Goal: Task Accomplishment & Management: Use online tool/utility

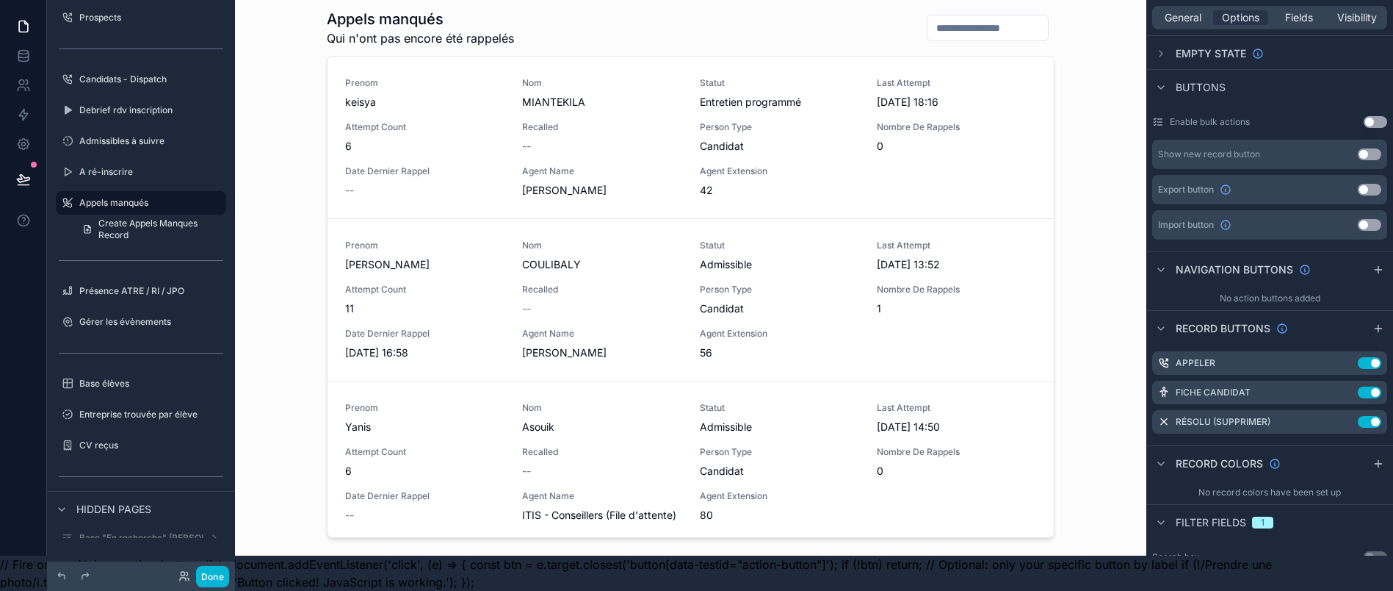
scroll to position [52, 0]
click at [1105, 214] on div "Appels manqués Qui n'ont pas encore été rappelés Prenom keisya Nom MIANTEKILA S…" at bounding box center [691, 260] width 912 height 591
drag, startPoint x: 1053, startPoint y: 91, endPoint x: 1050, endPoint y: 151, distance: 59.6
click at [1050, 151] on div "scrollable content" at bounding box center [690, 251] width 751 height 573
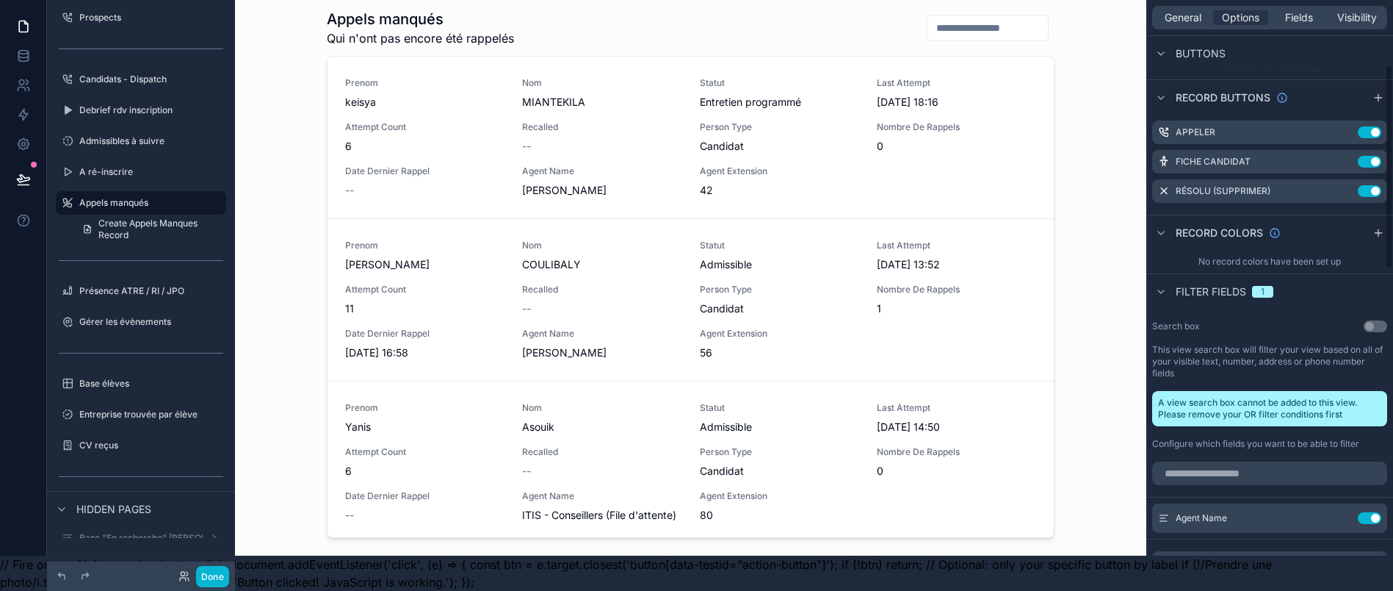
scroll to position [306, 0]
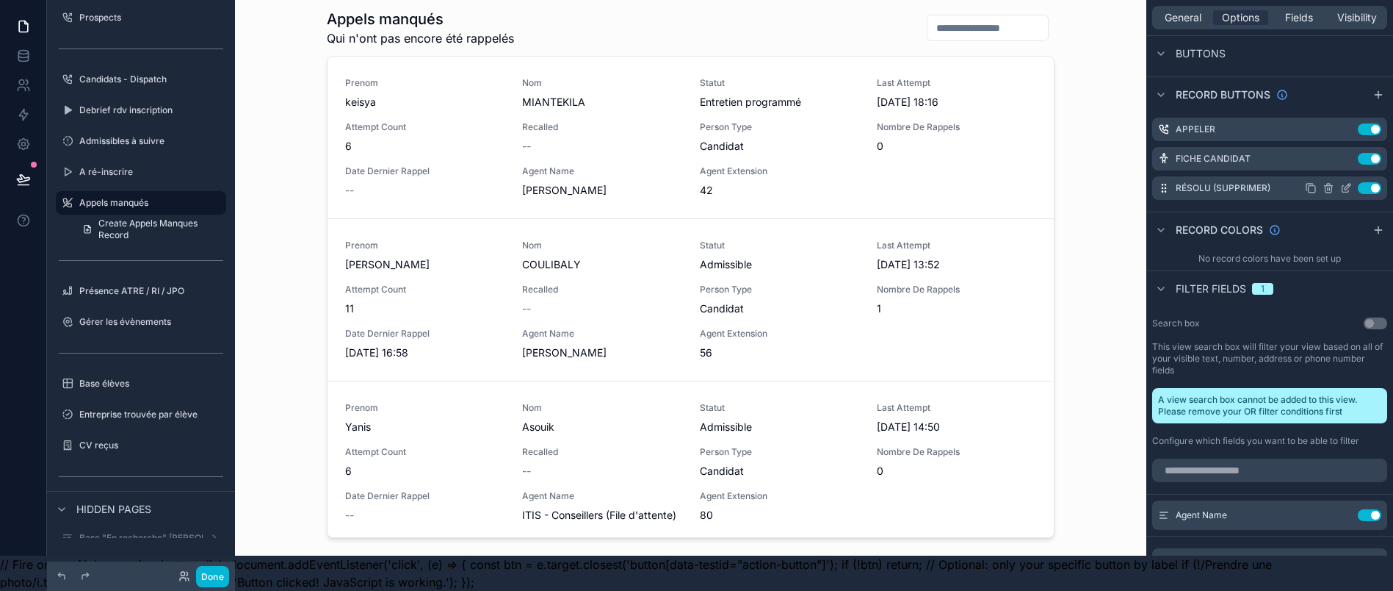
click at [1352, 182] on icon "scrollable content" at bounding box center [1346, 188] width 12 height 12
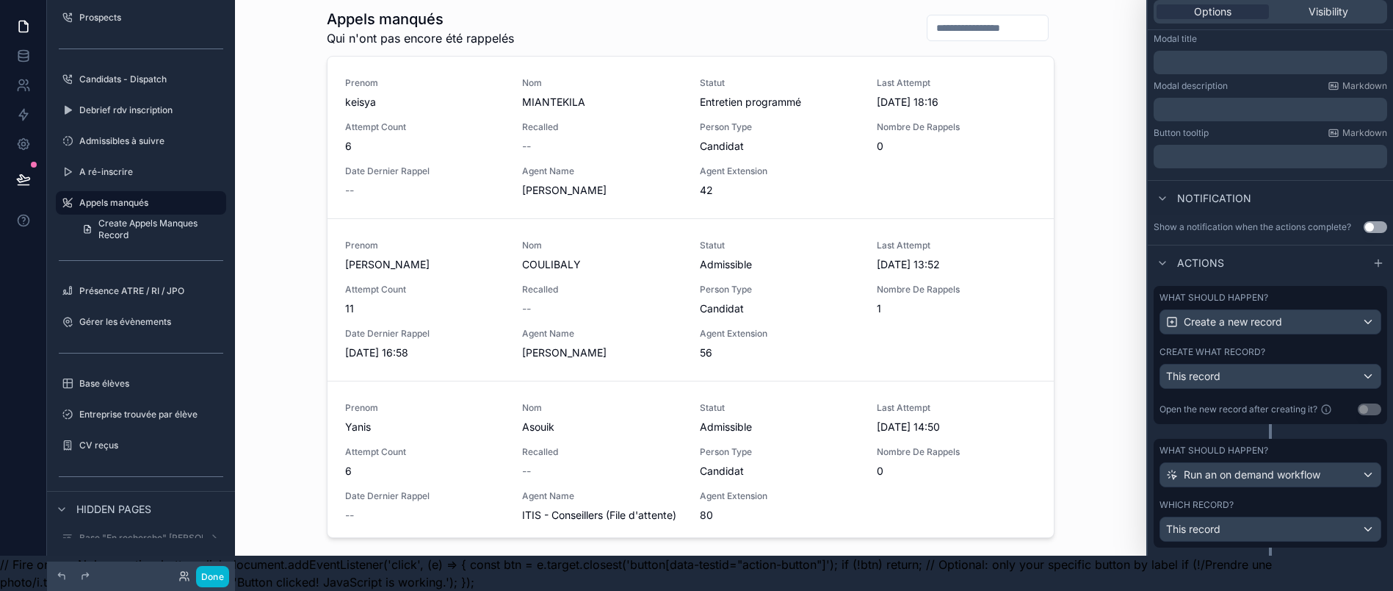
scroll to position [264, 0]
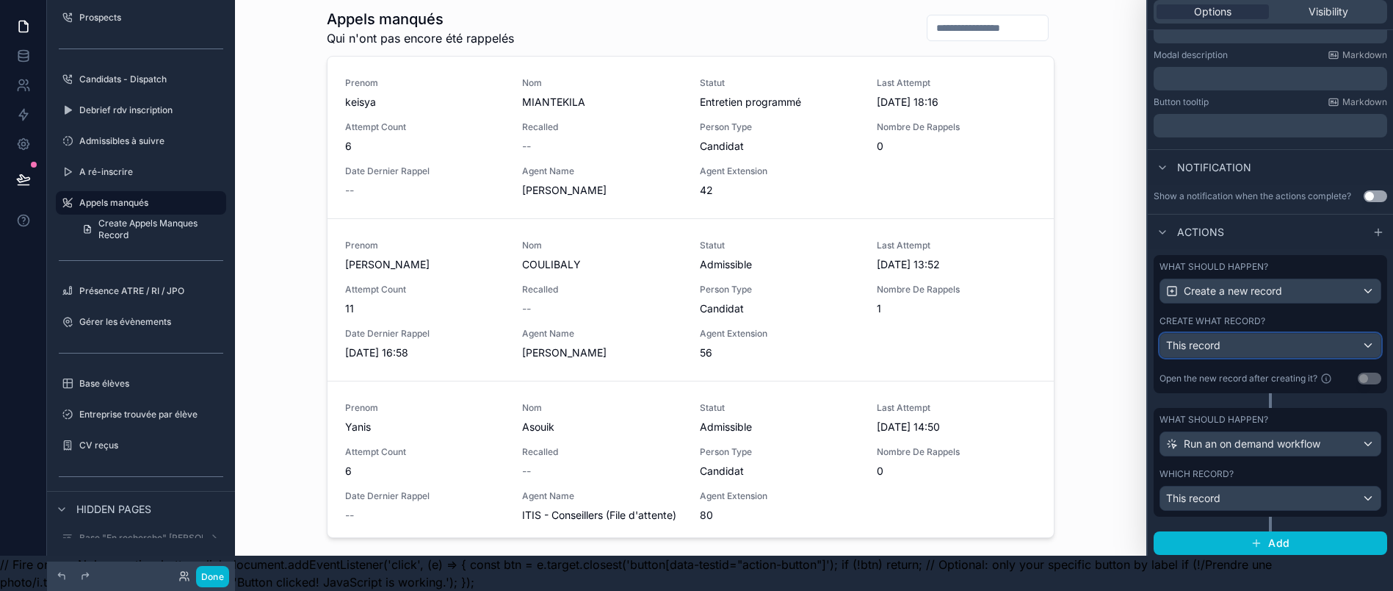
click at [1293, 333] on div "This record" at bounding box center [1271, 345] width 220 height 24
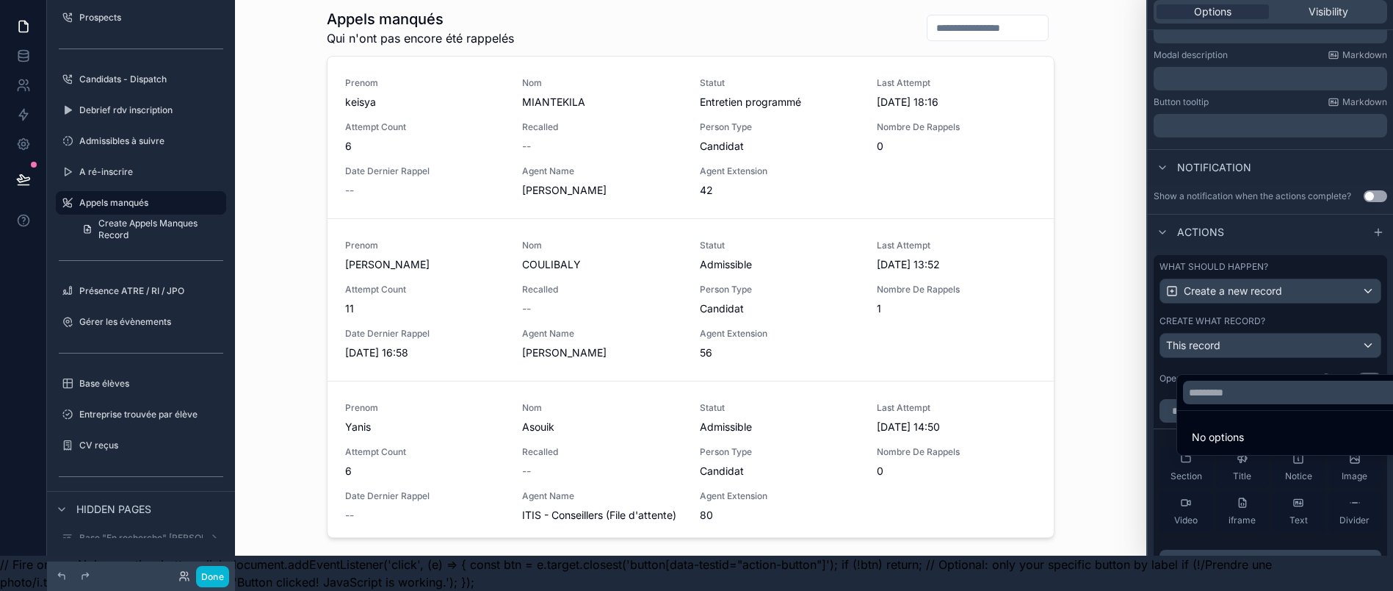
click at [1294, 283] on div at bounding box center [1270, 260] width 245 height 591
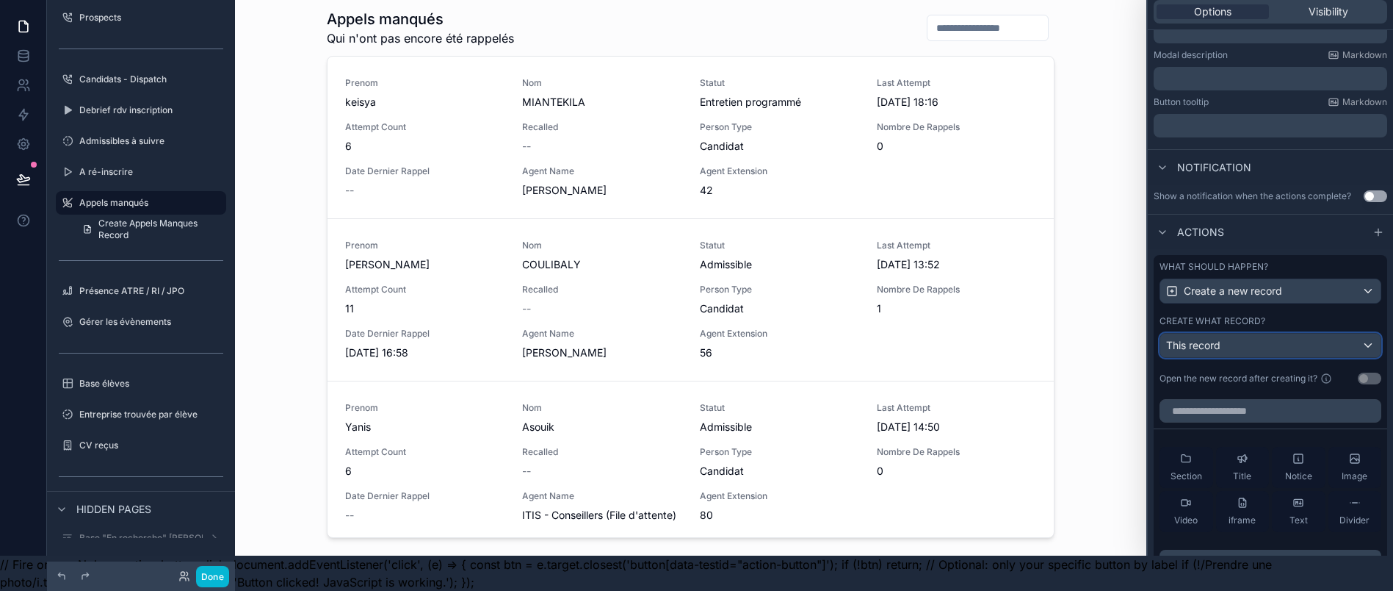
click at [1289, 340] on div "This record" at bounding box center [1271, 345] width 220 height 24
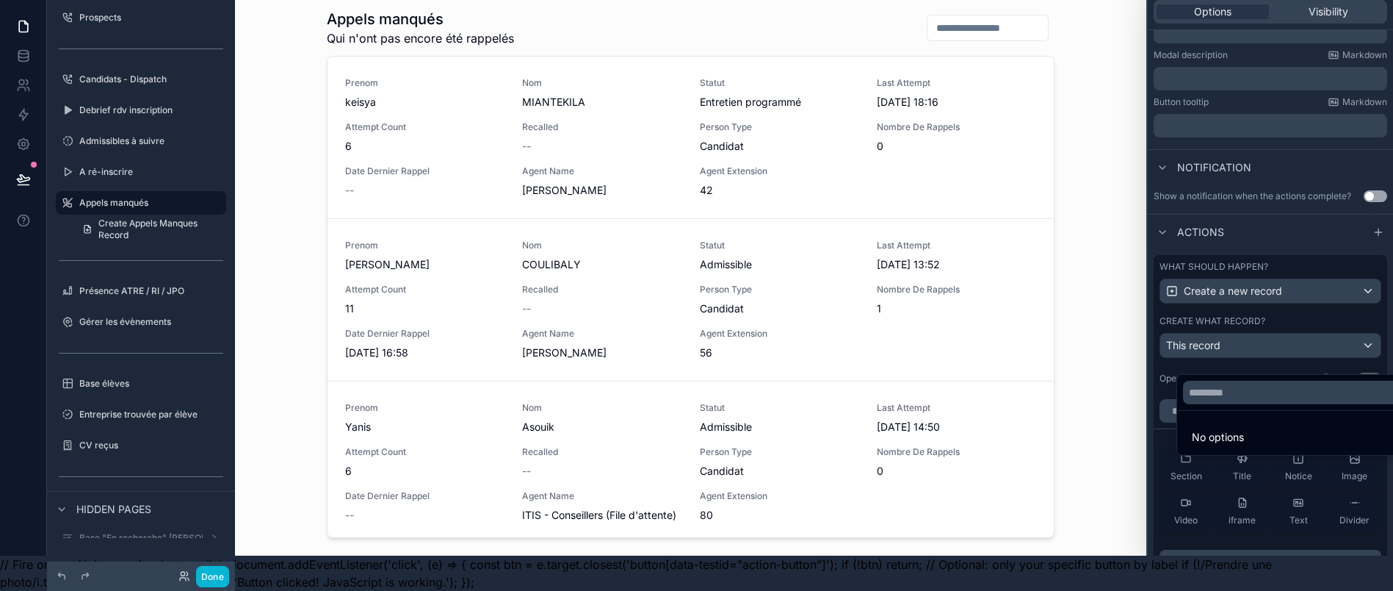
click at [1289, 340] on div at bounding box center [1270, 260] width 245 height 591
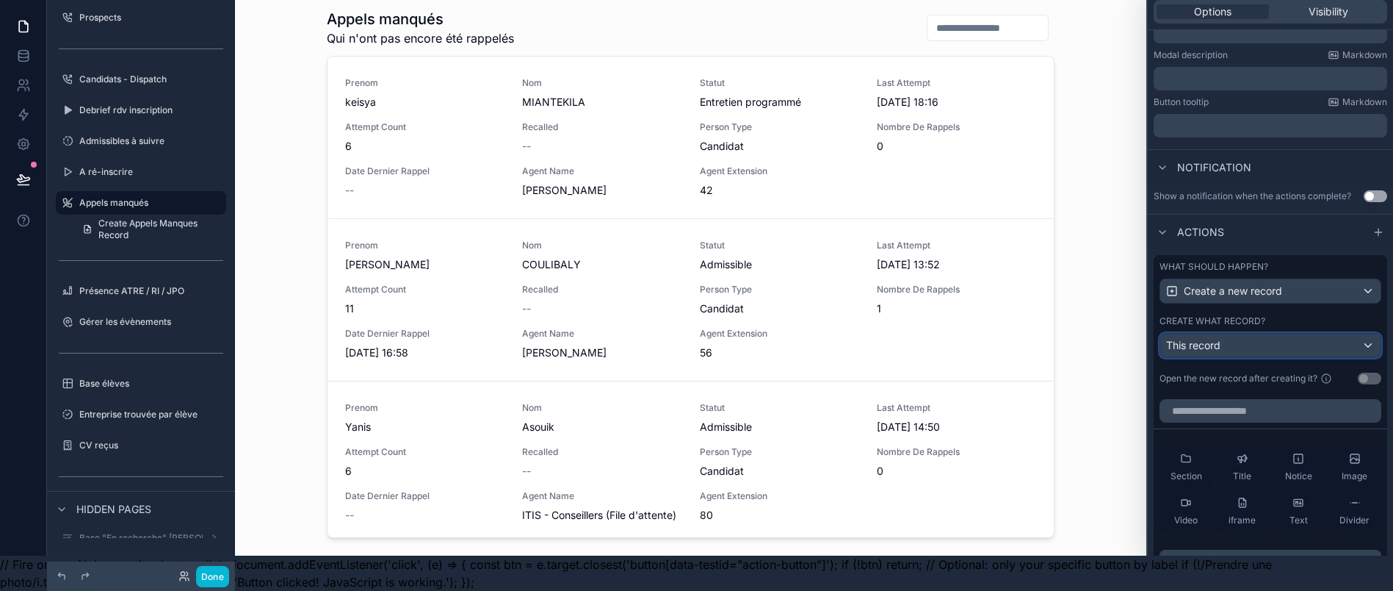
click at [1289, 340] on div "This record" at bounding box center [1271, 345] width 220 height 24
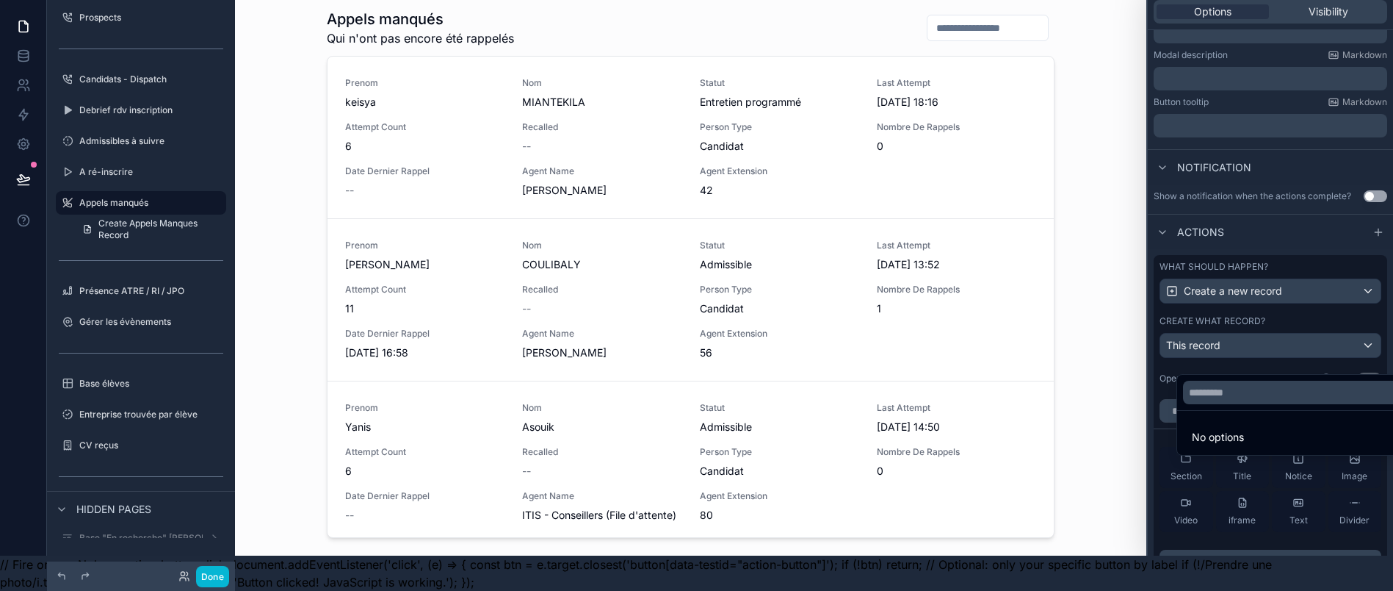
click at [1243, 430] on span "No options" at bounding box center [1218, 436] width 52 height 12
click at [1254, 344] on div at bounding box center [1270, 260] width 245 height 591
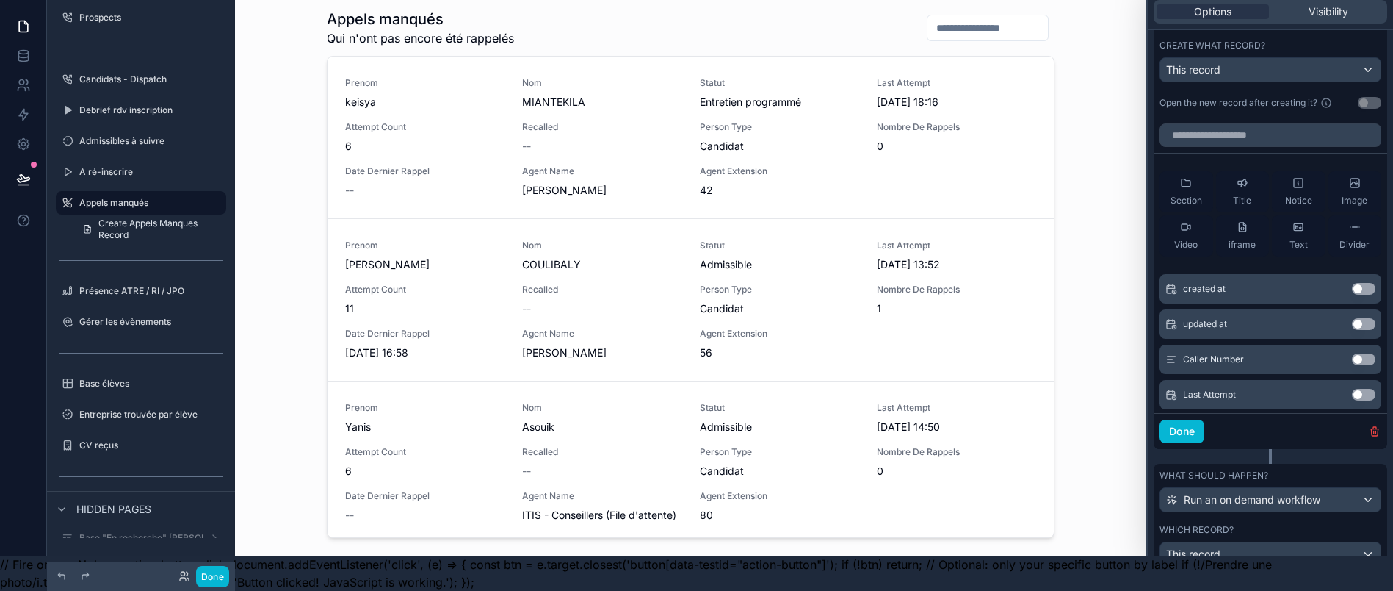
scroll to position [533, 0]
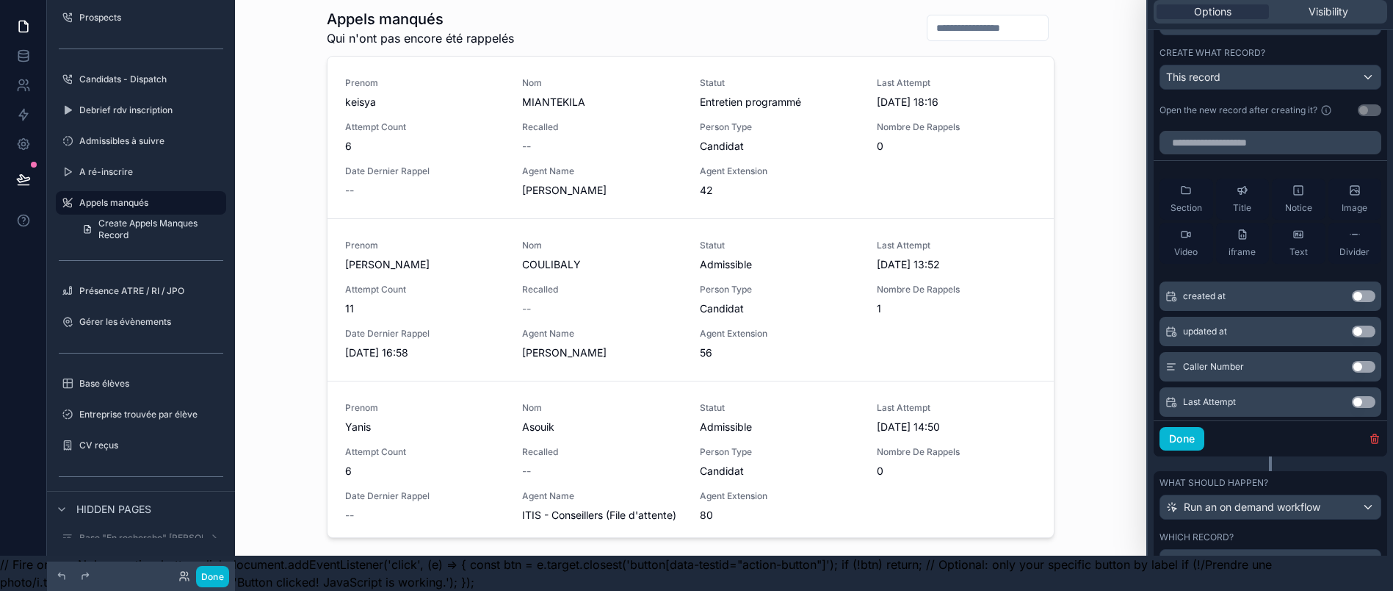
click at [1352, 290] on button "Use setting" at bounding box center [1364, 296] width 24 height 12
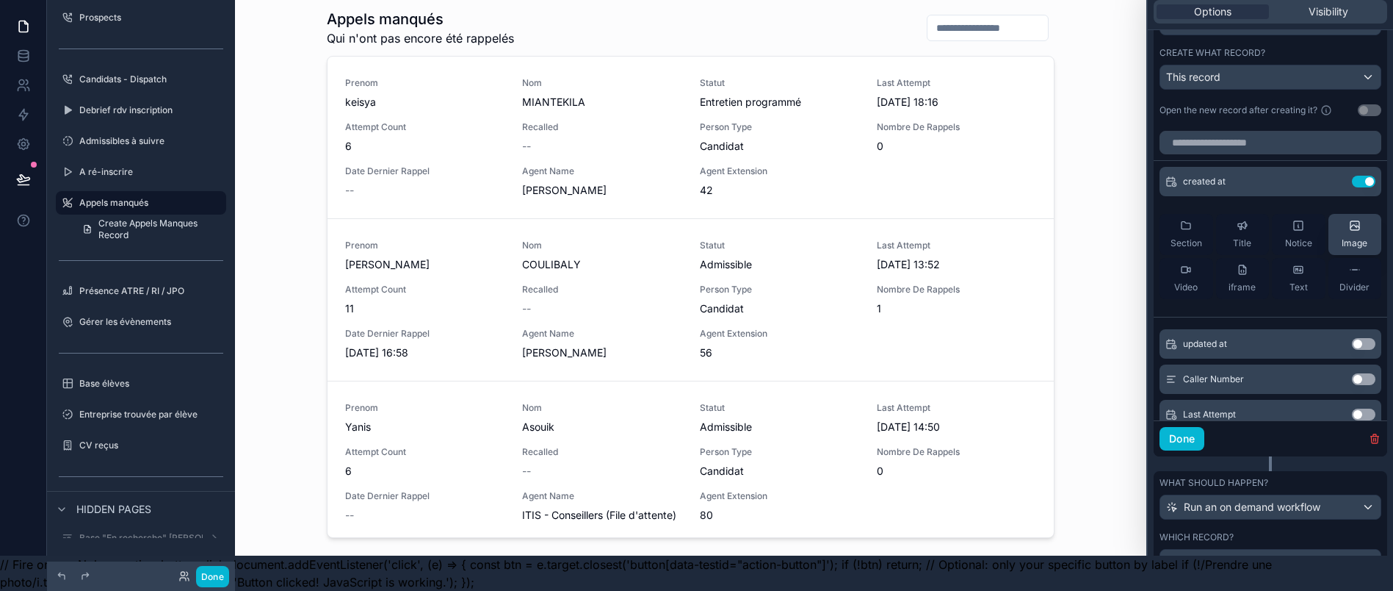
scroll to position [0, 0]
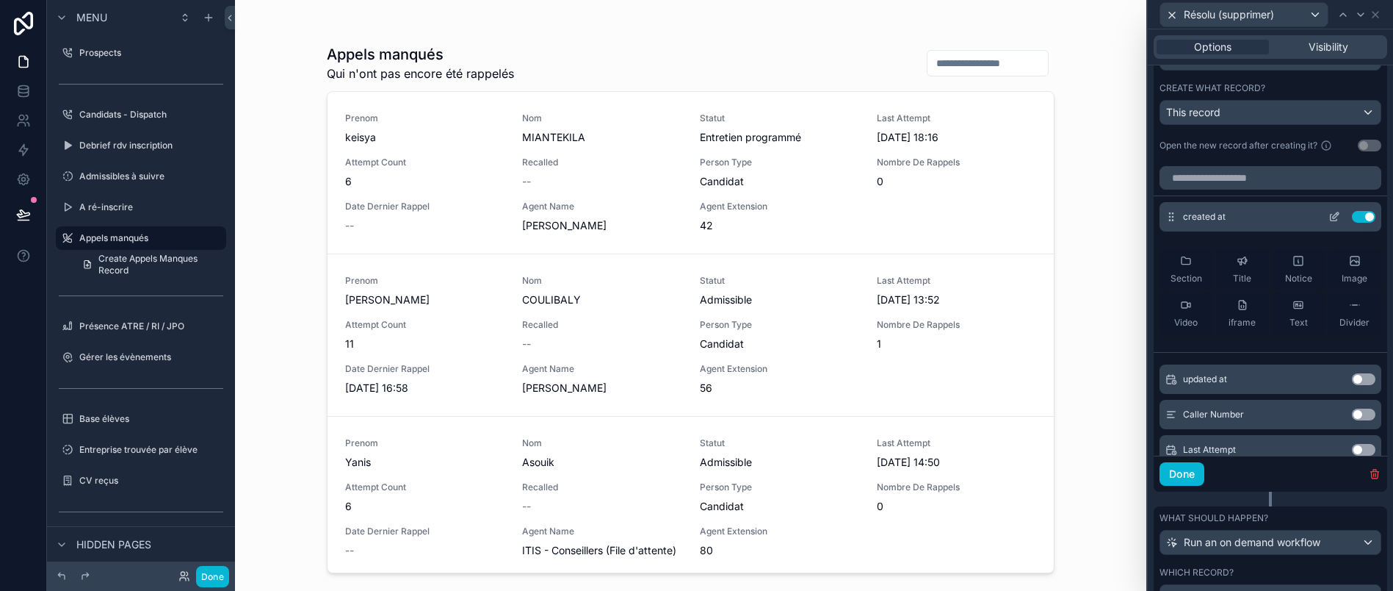
click at [1352, 223] on button "Use setting" at bounding box center [1364, 217] width 24 height 12
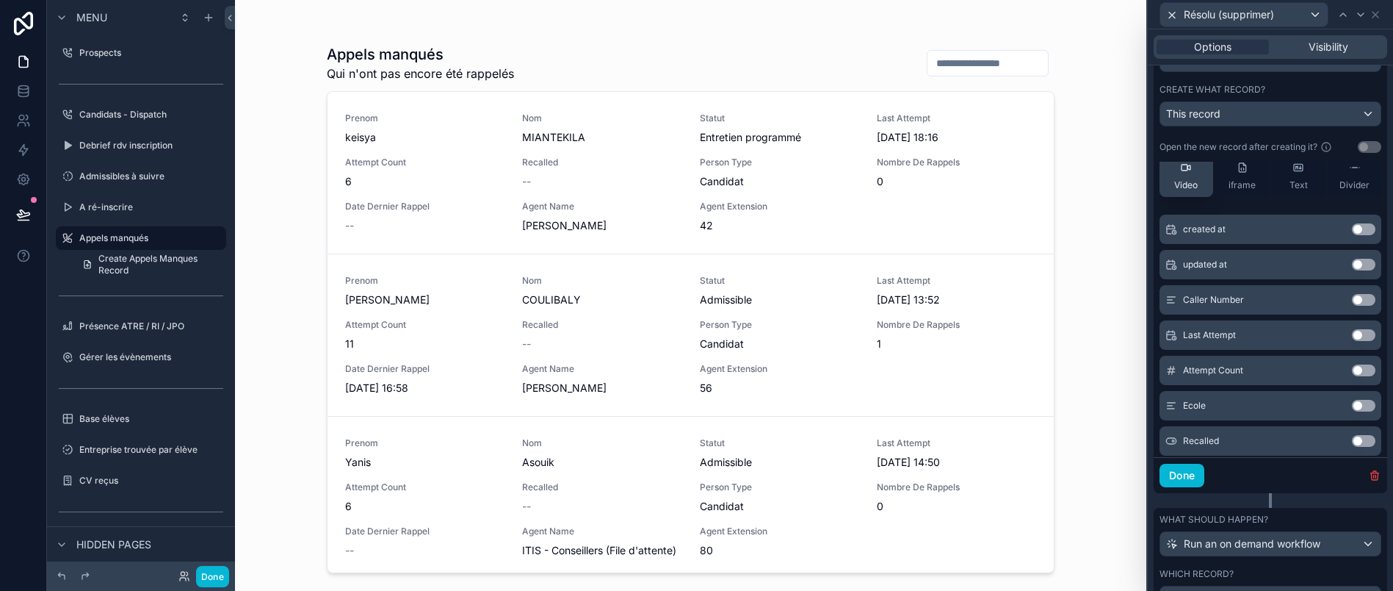
scroll to position [107, 0]
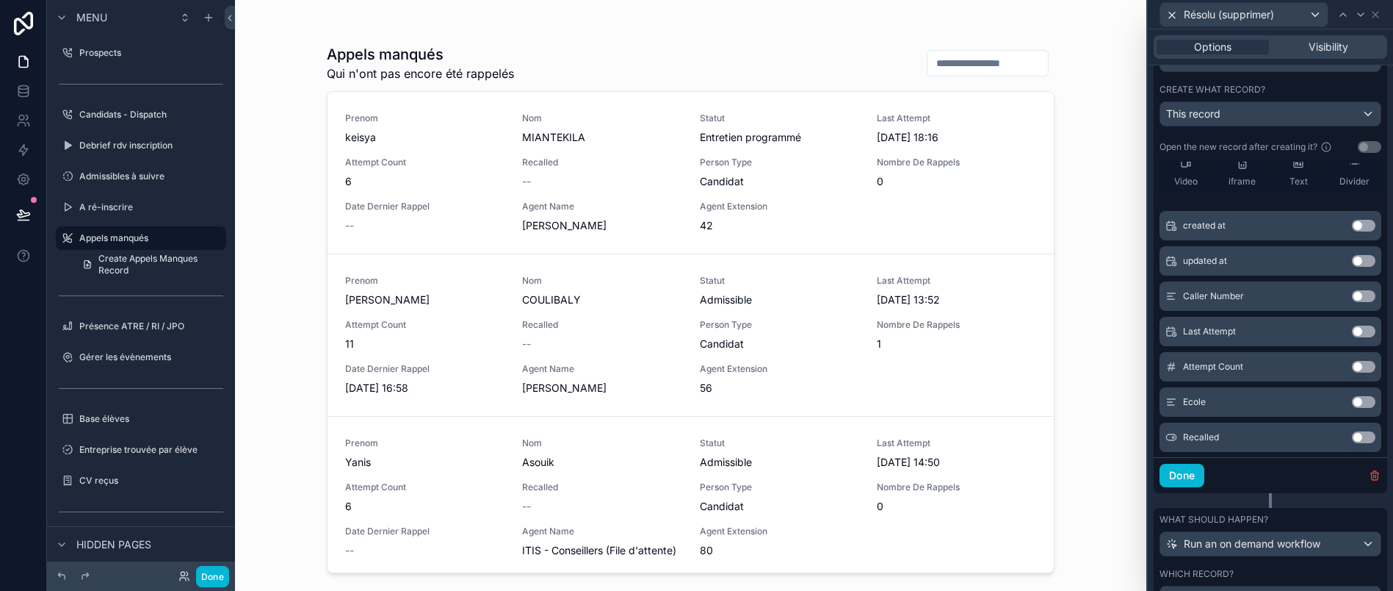
click at [1352, 302] on button "Use setting" at bounding box center [1364, 296] width 24 height 12
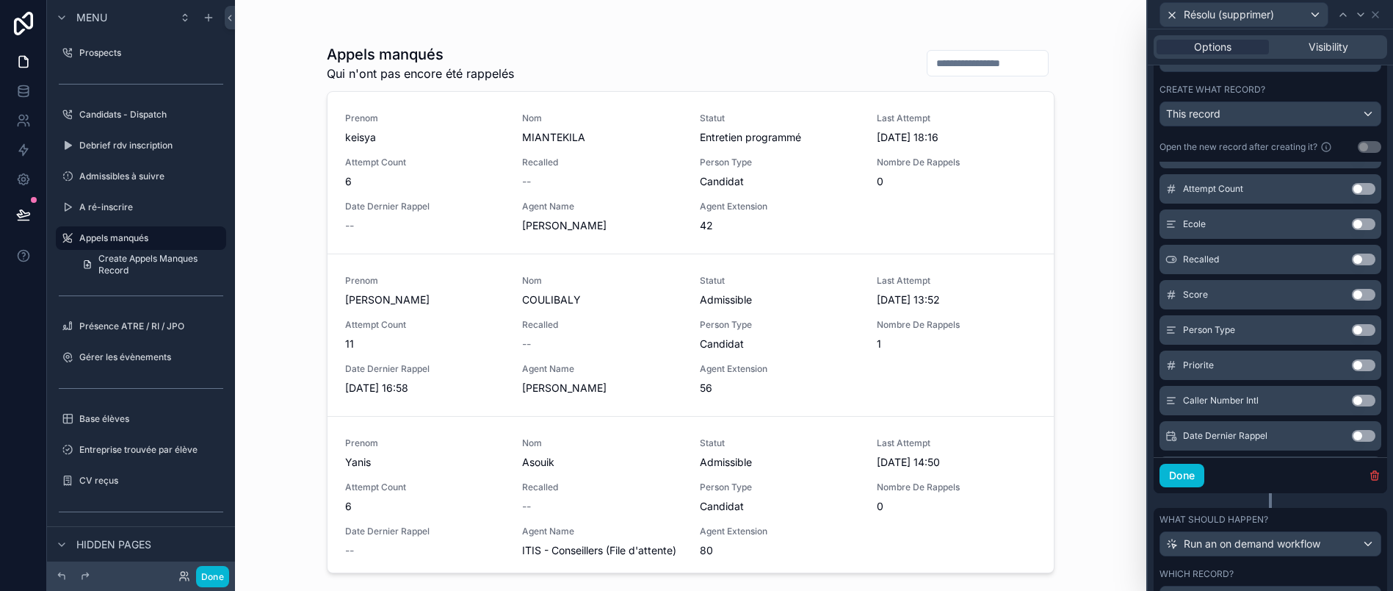
scroll to position [0, 0]
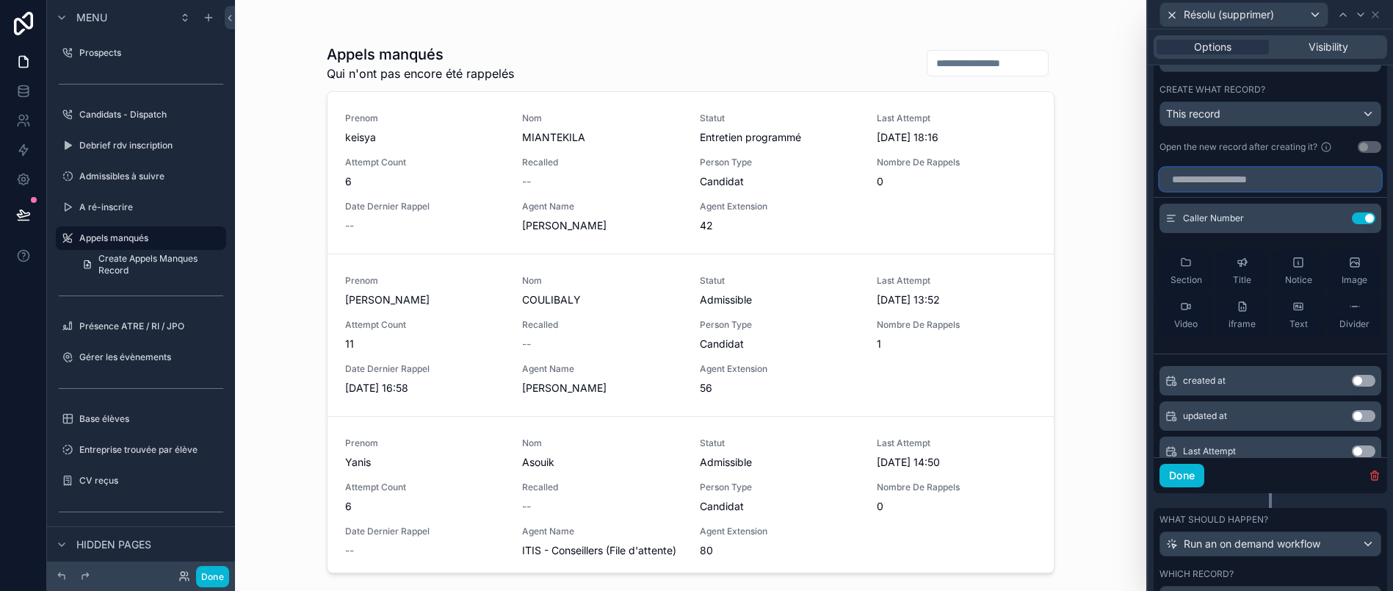
click at [1285, 191] on input "text" at bounding box center [1271, 179] width 222 height 24
click at [1300, 223] on div "Caller Number Use setting" at bounding box center [1271, 217] width 222 height 29
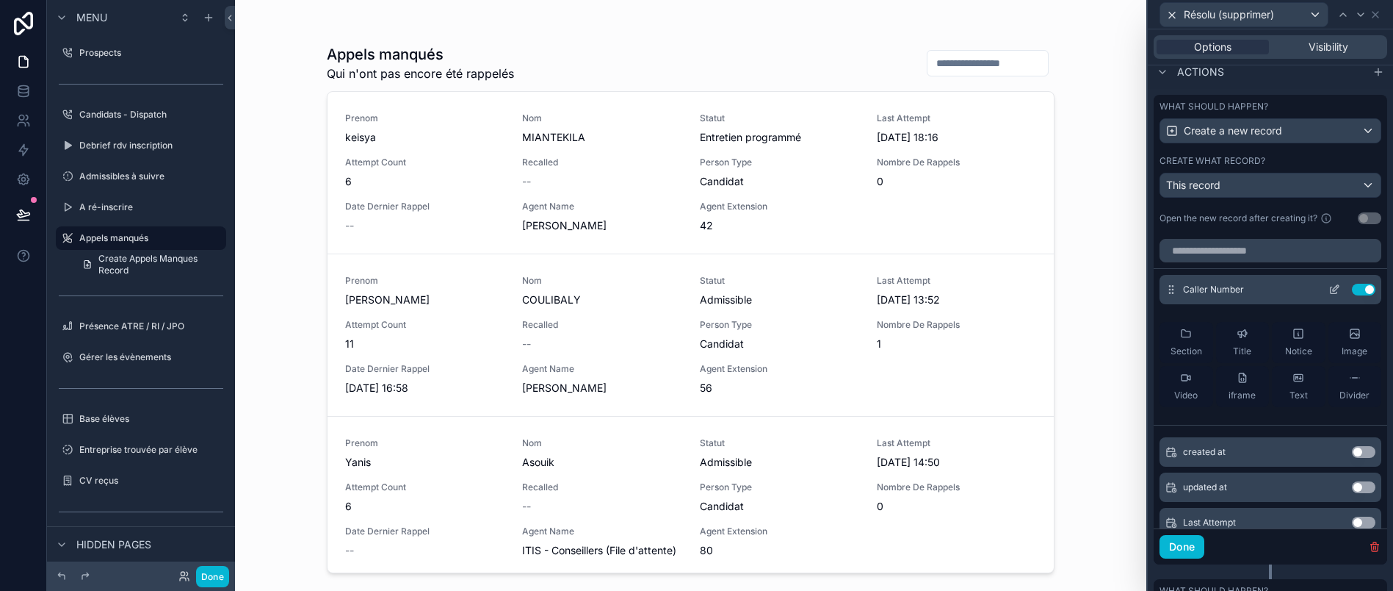
scroll to position [447, 0]
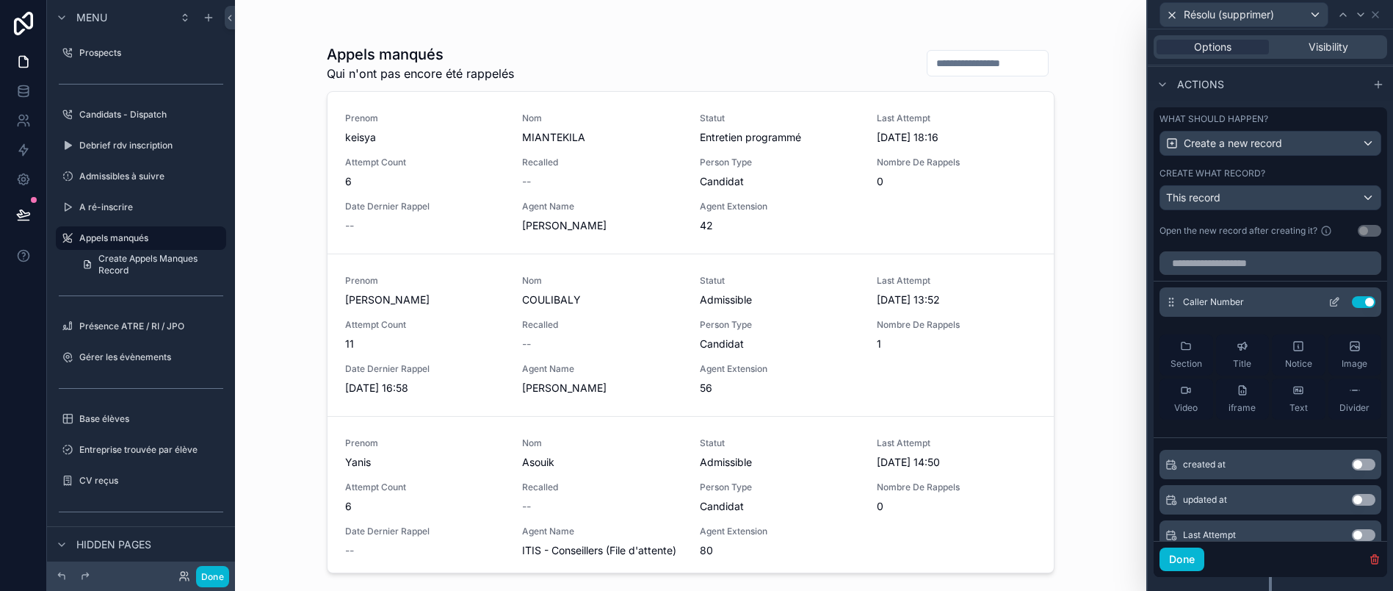
click at [1324, 308] on button at bounding box center [1335, 302] width 24 height 12
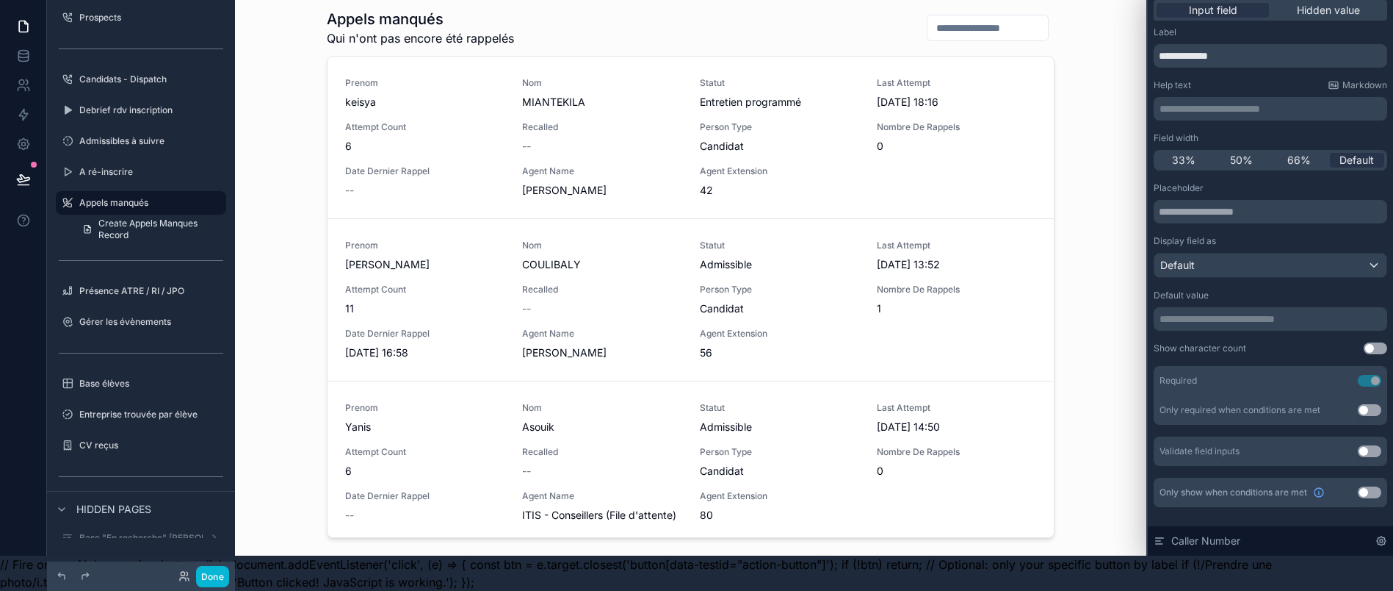
scroll to position [0, 0]
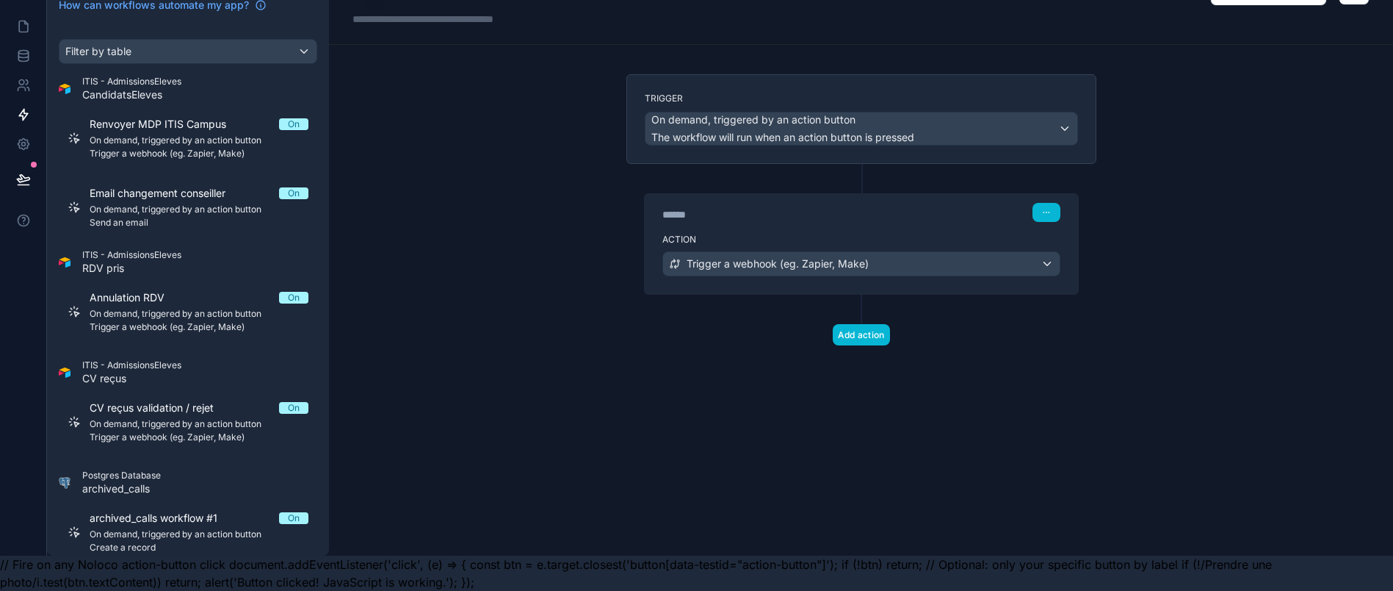
scroll to position [52, 17]
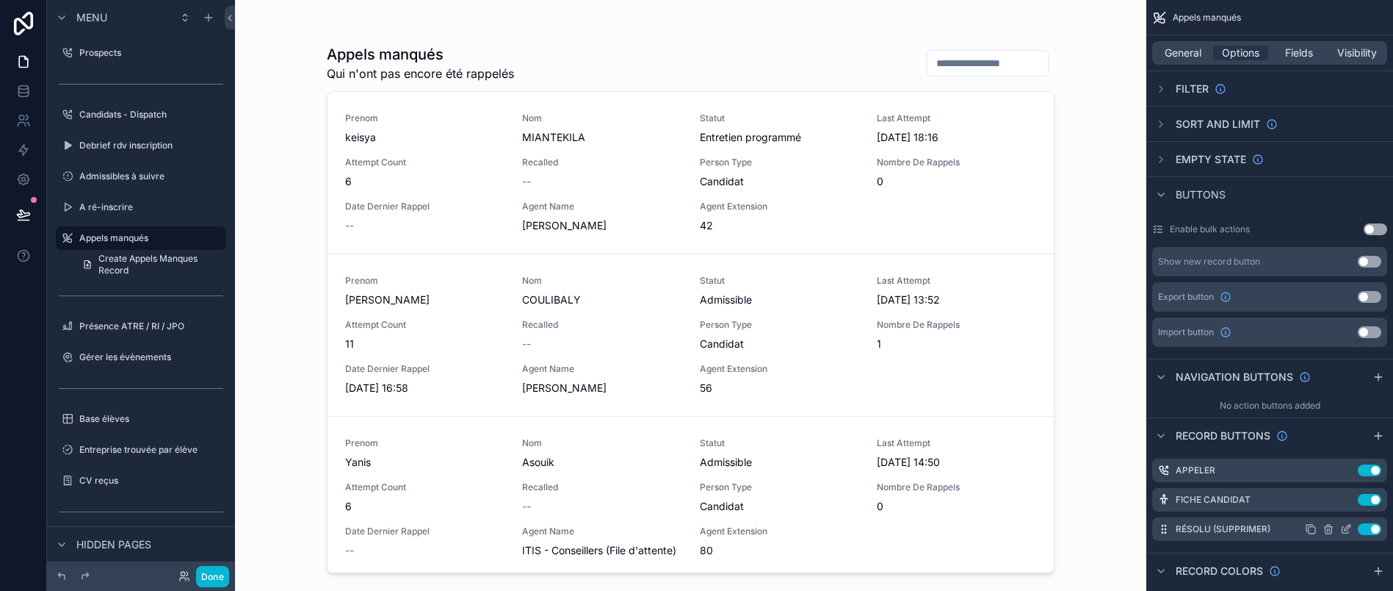
click at [1352, 530] on icon "scrollable content" at bounding box center [1346, 529] width 12 height 12
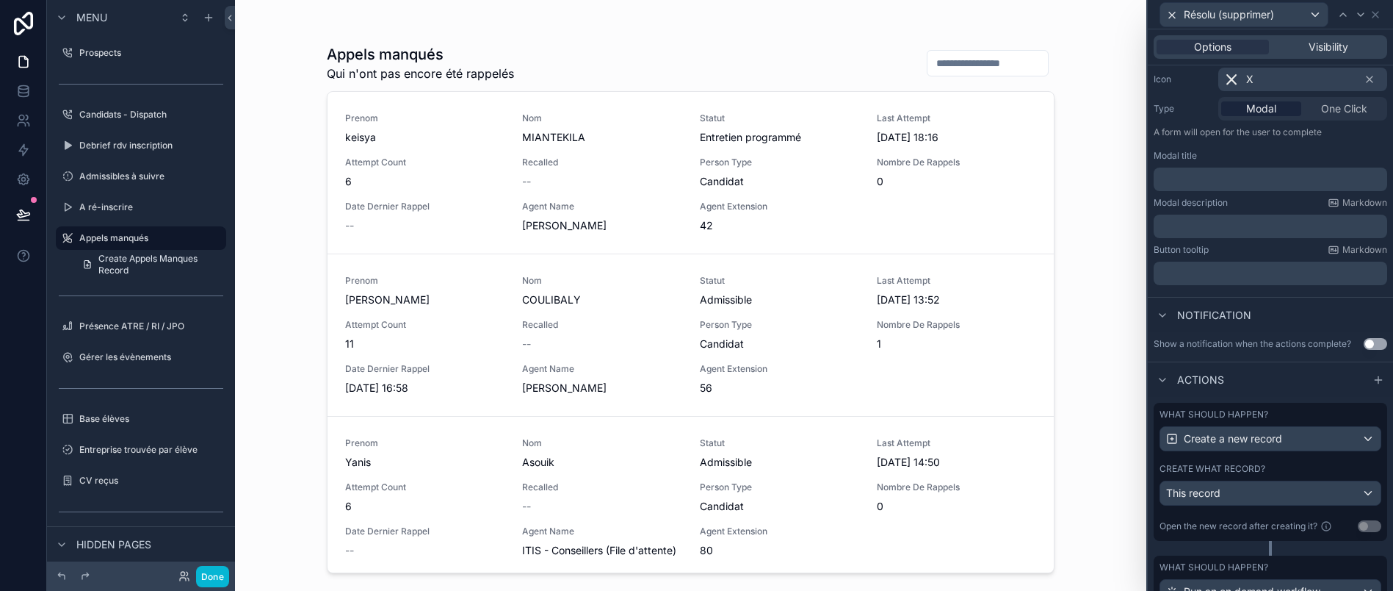
scroll to position [238, 0]
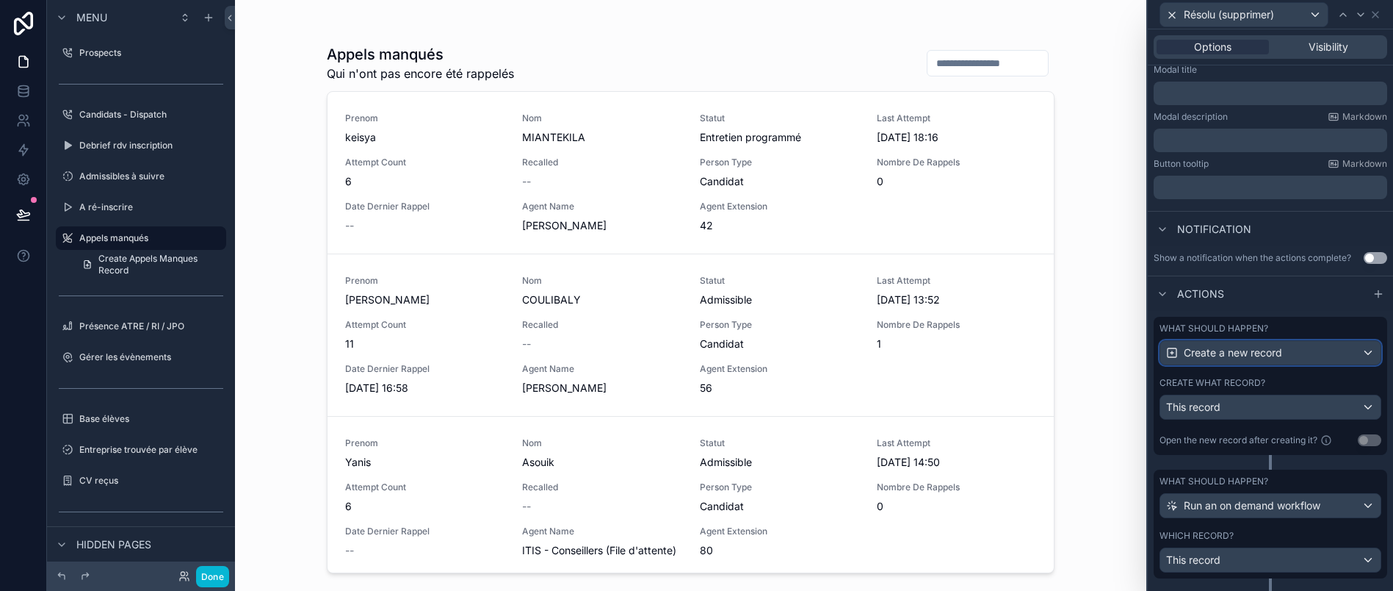
click at [1280, 360] on span "Create a new record" at bounding box center [1233, 352] width 98 height 15
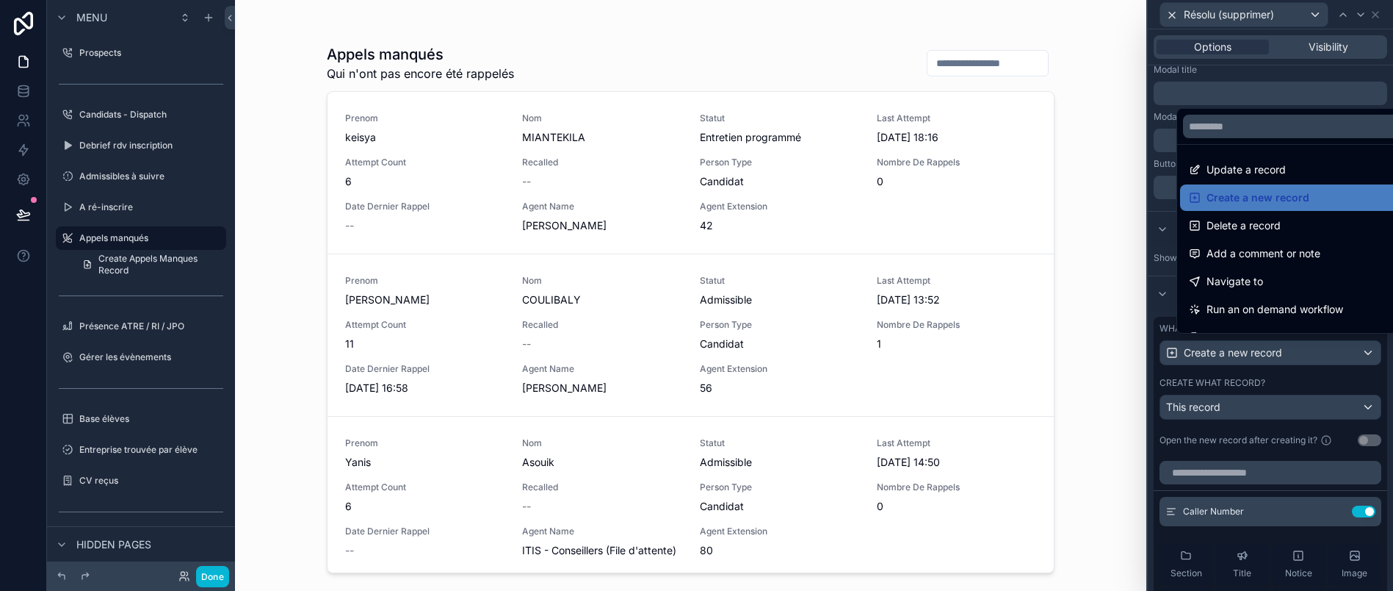
click at [1280, 361] on div at bounding box center [1270, 295] width 245 height 591
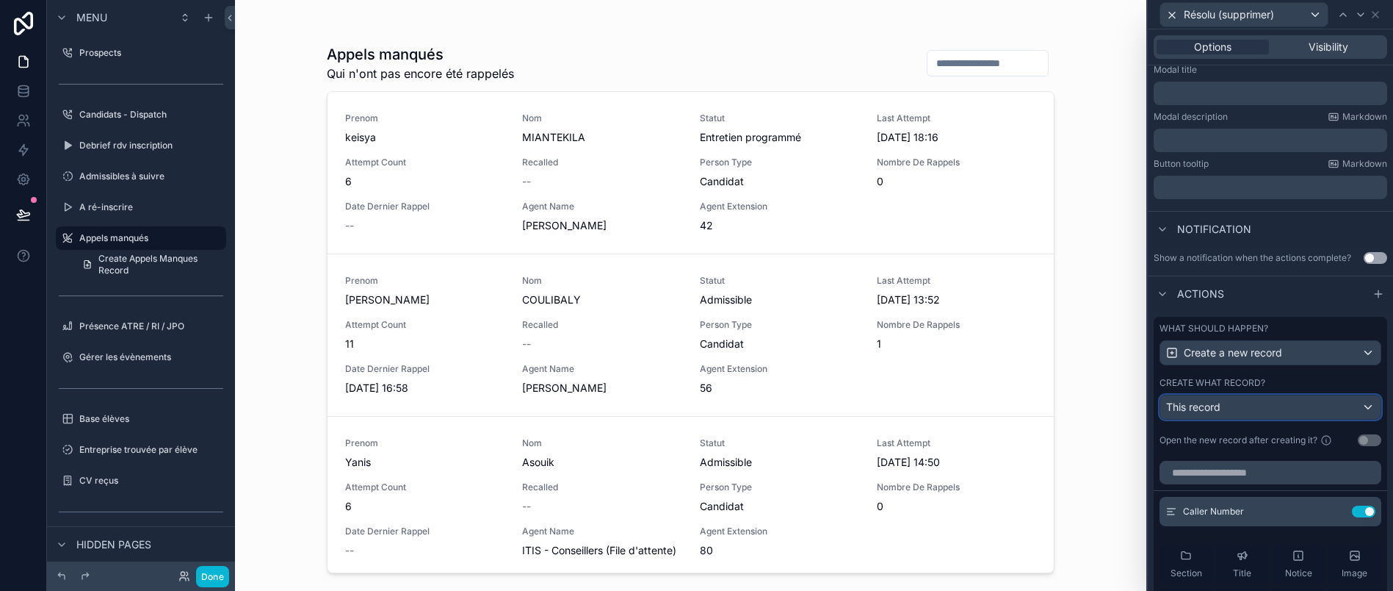
click at [1278, 419] on div "This record" at bounding box center [1271, 407] width 220 height 24
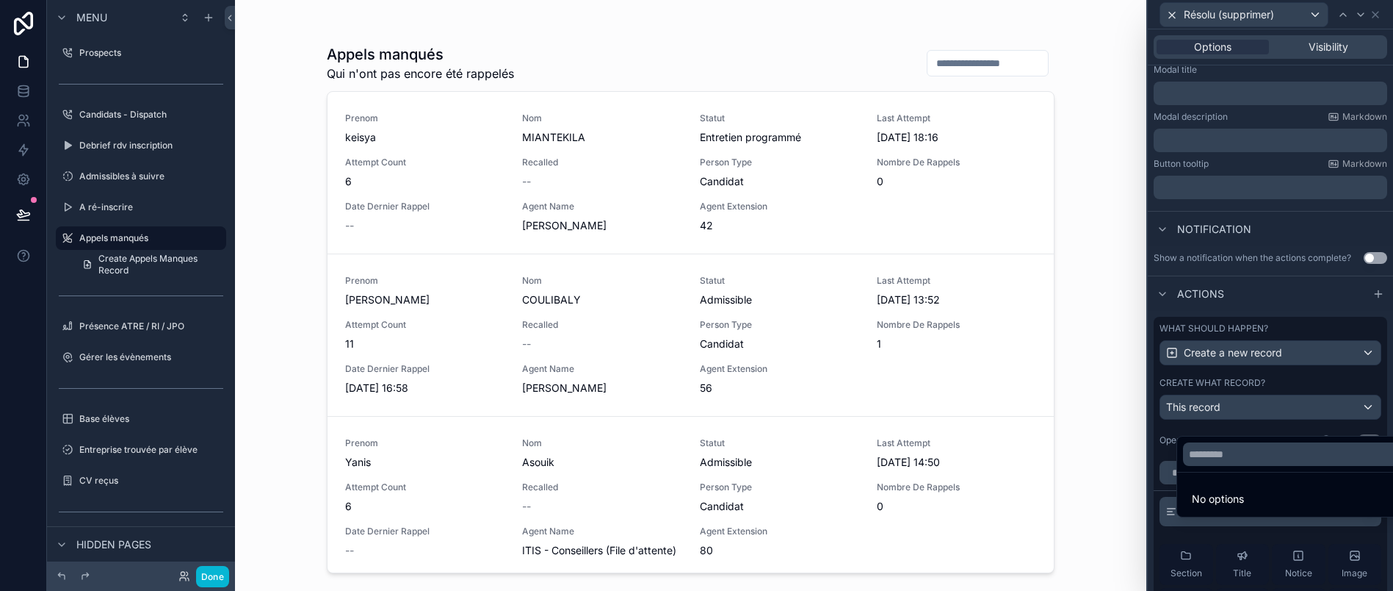
click at [1266, 498] on li "No options" at bounding box center [1295, 498] width 231 height 29
click at [1278, 430] on div at bounding box center [1270, 295] width 245 height 591
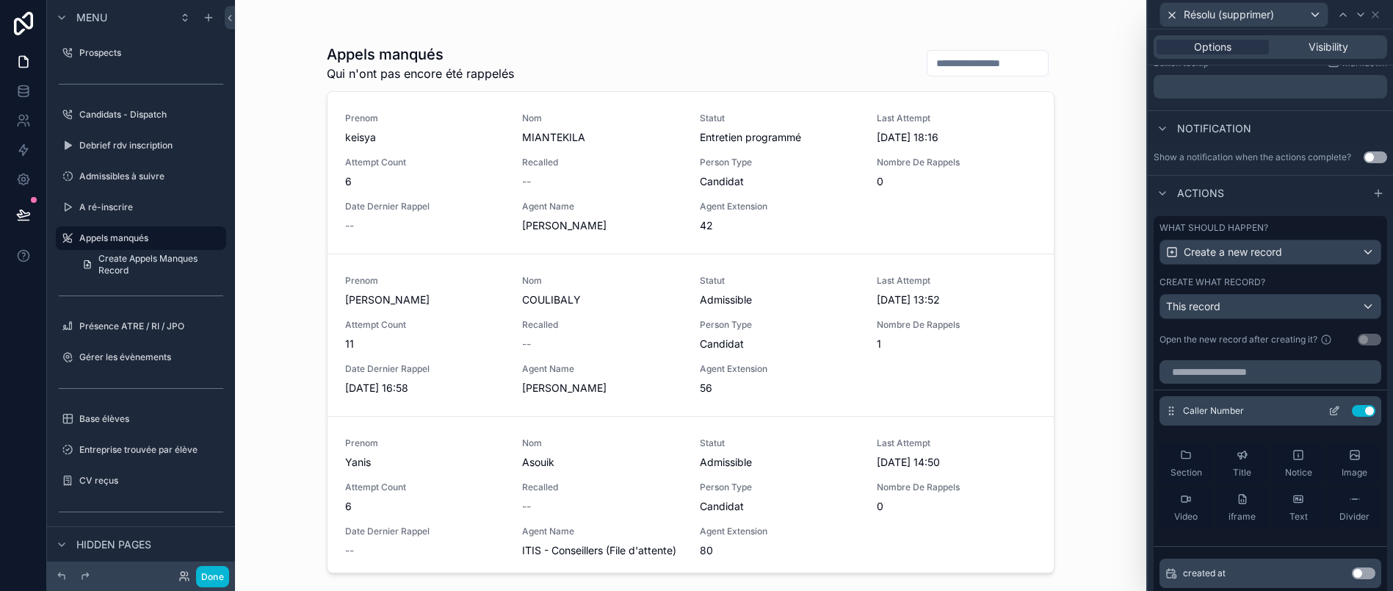
scroll to position [337, 0]
click at [1352, 418] on button "Use setting" at bounding box center [1364, 412] width 24 height 12
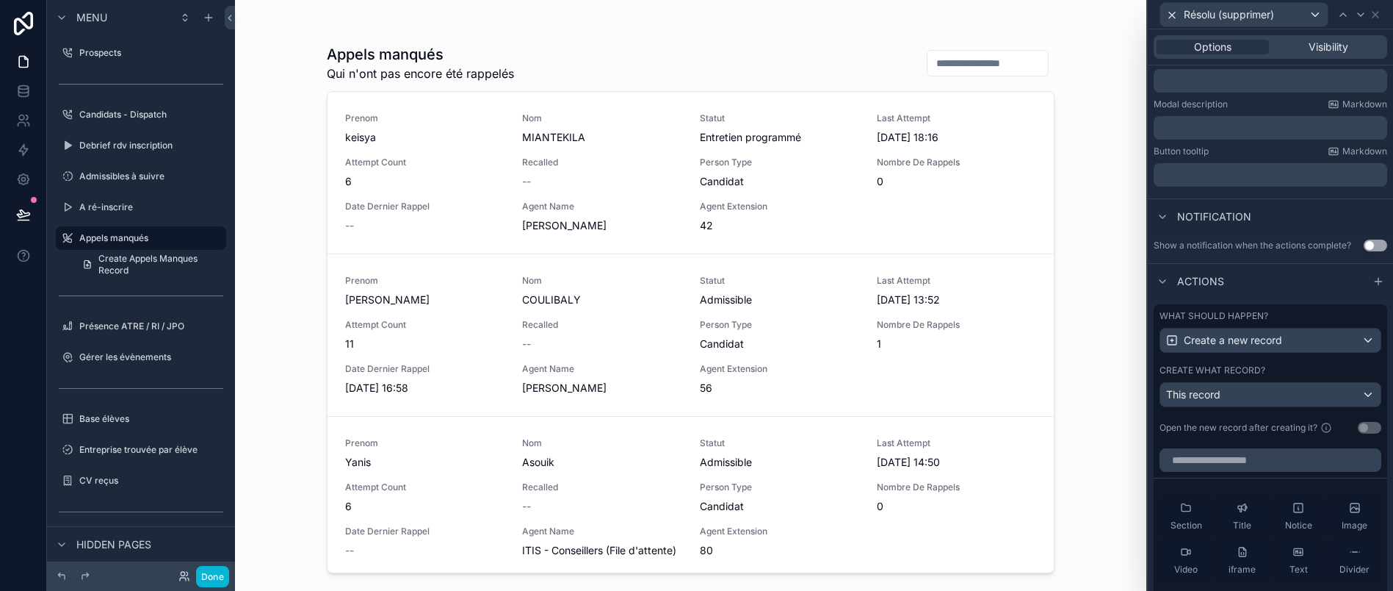
scroll to position [242, 0]
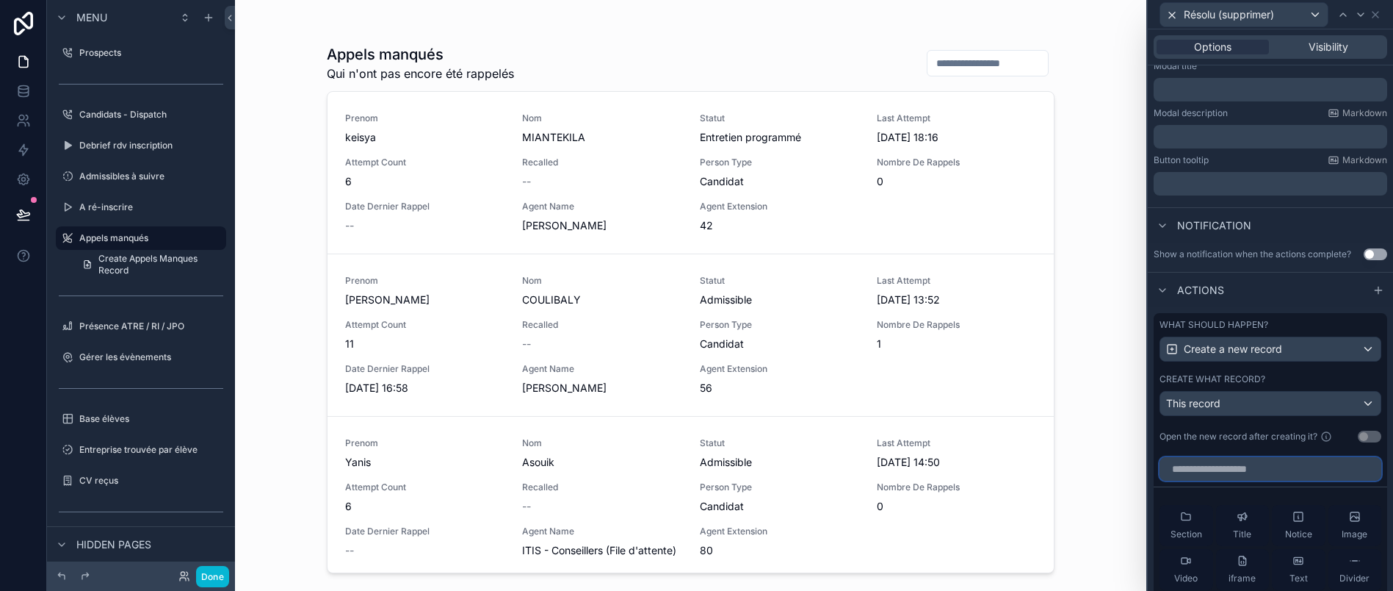
click at [1294, 480] on input "text" at bounding box center [1271, 469] width 222 height 24
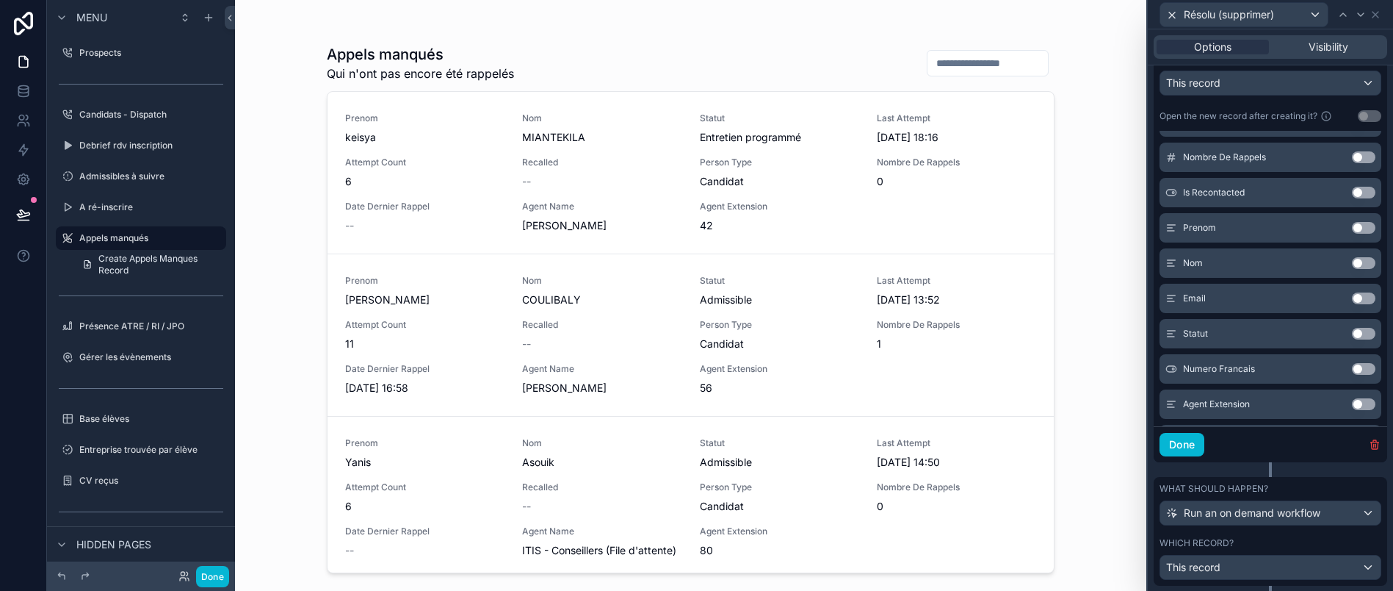
scroll to position [604, 0]
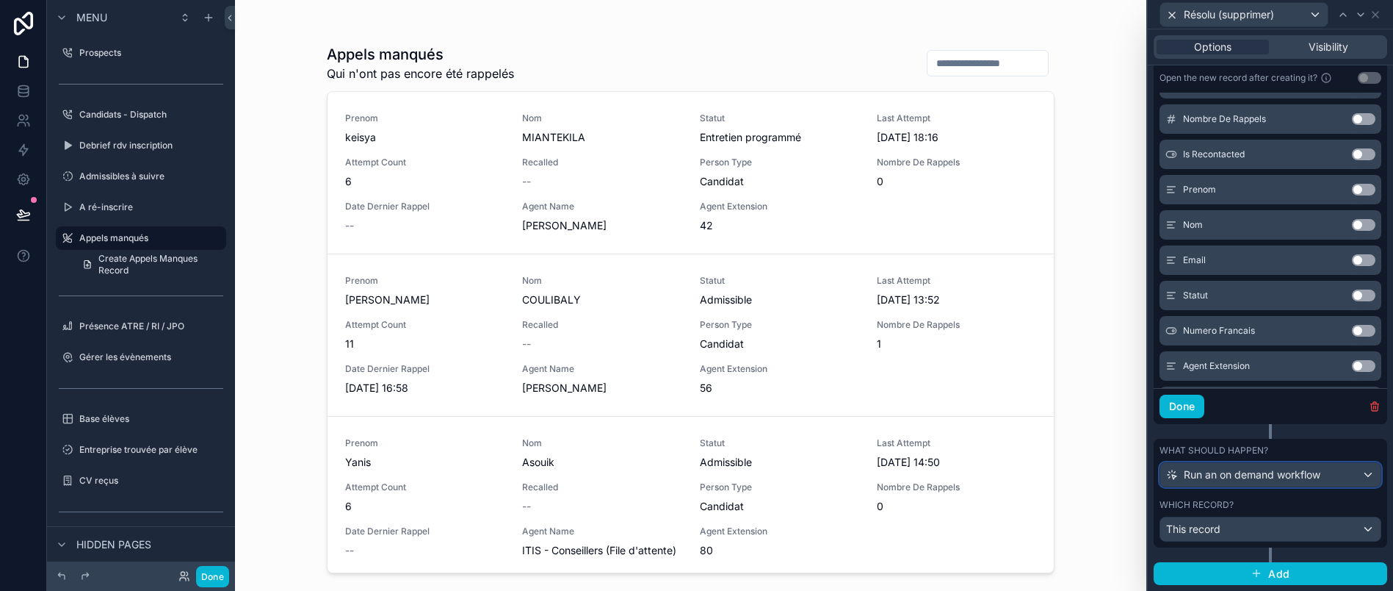
click at [1313, 482] on span "Run an on demand workflow" at bounding box center [1252, 474] width 137 height 15
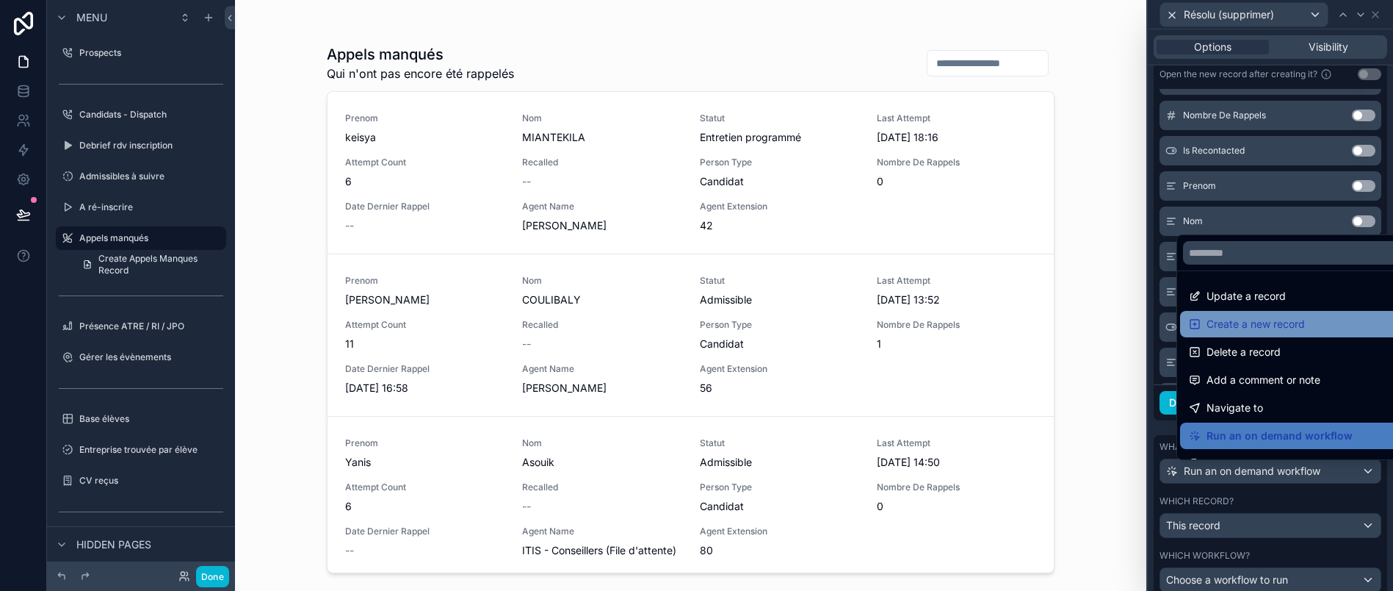
click at [1275, 333] on span "Create a new record" at bounding box center [1256, 324] width 98 height 18
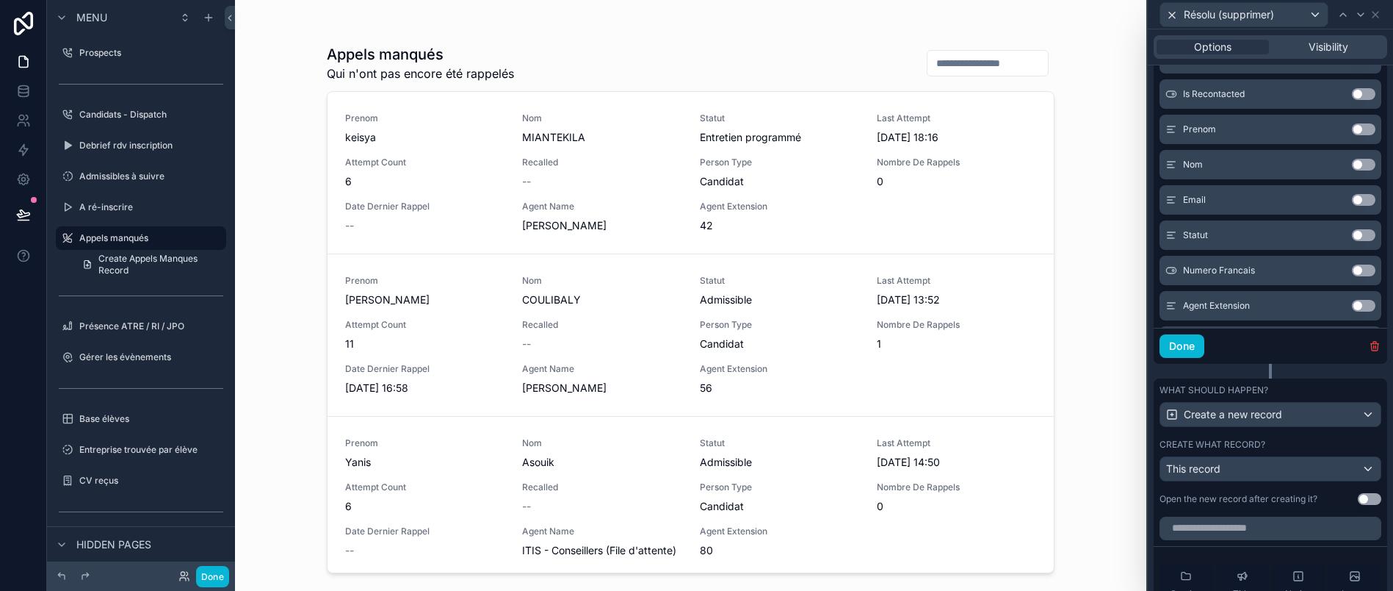
scroll to position [661, 0]
click at [1276, 480] on div "This record" at bounding box center [1271, 468] width 220 height 24
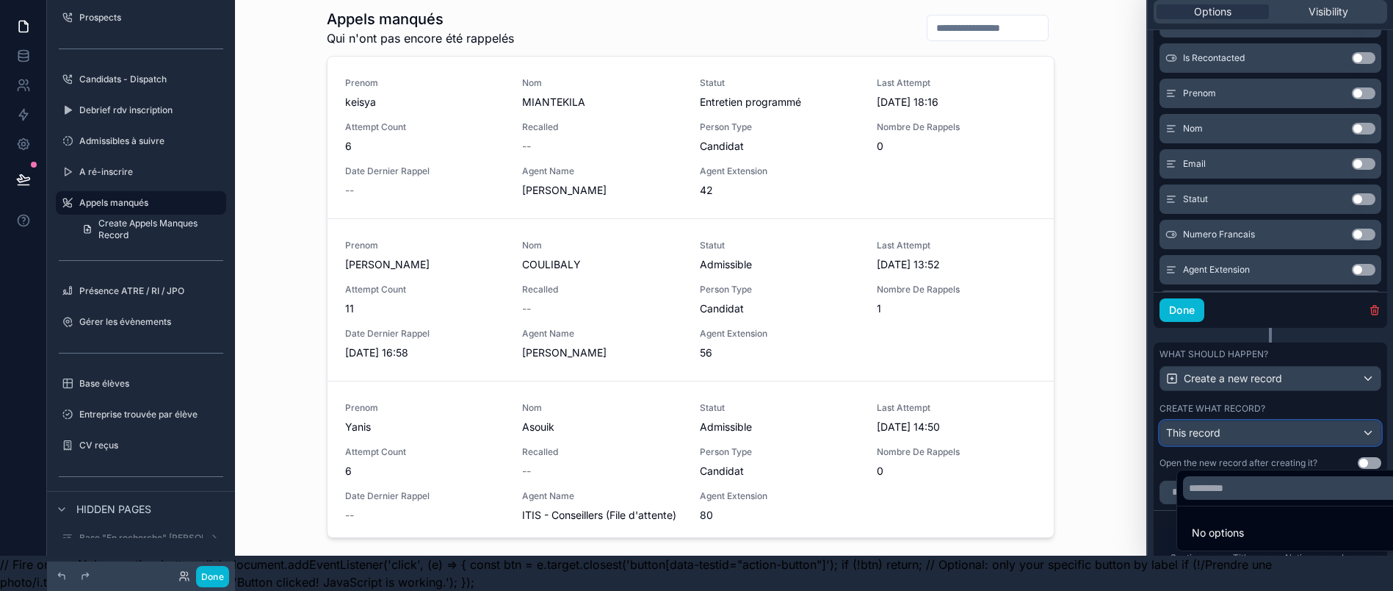
scroll to position [0, 0]
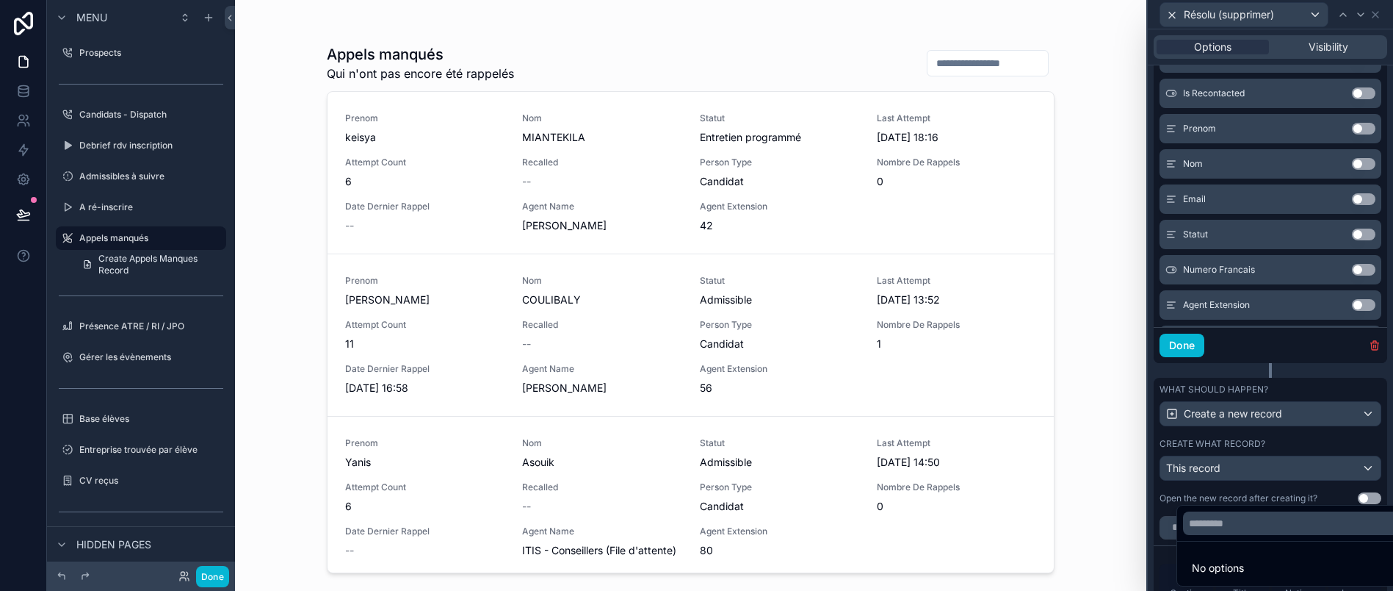
click at [1233, 481] on div at bounding box center [1270, 295] width 245 height 591
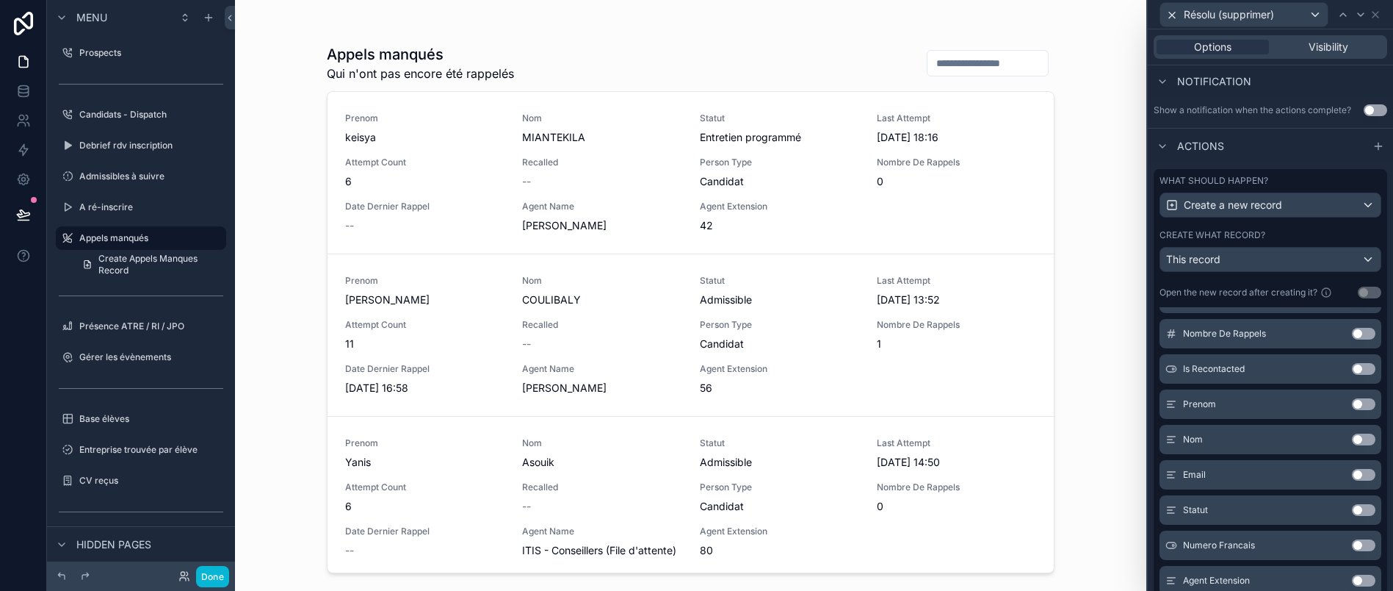
scroll to position [379, 0]
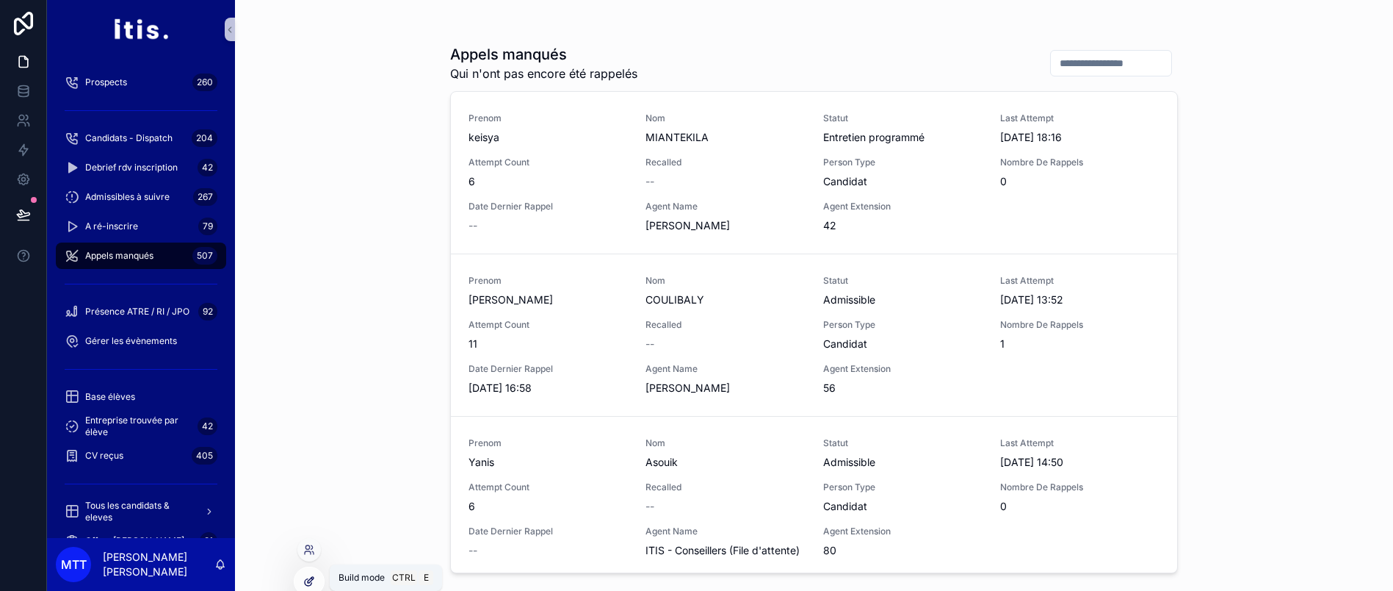
click at [306, 580] on icon at bounding box center [309, 581] width 12 height 12
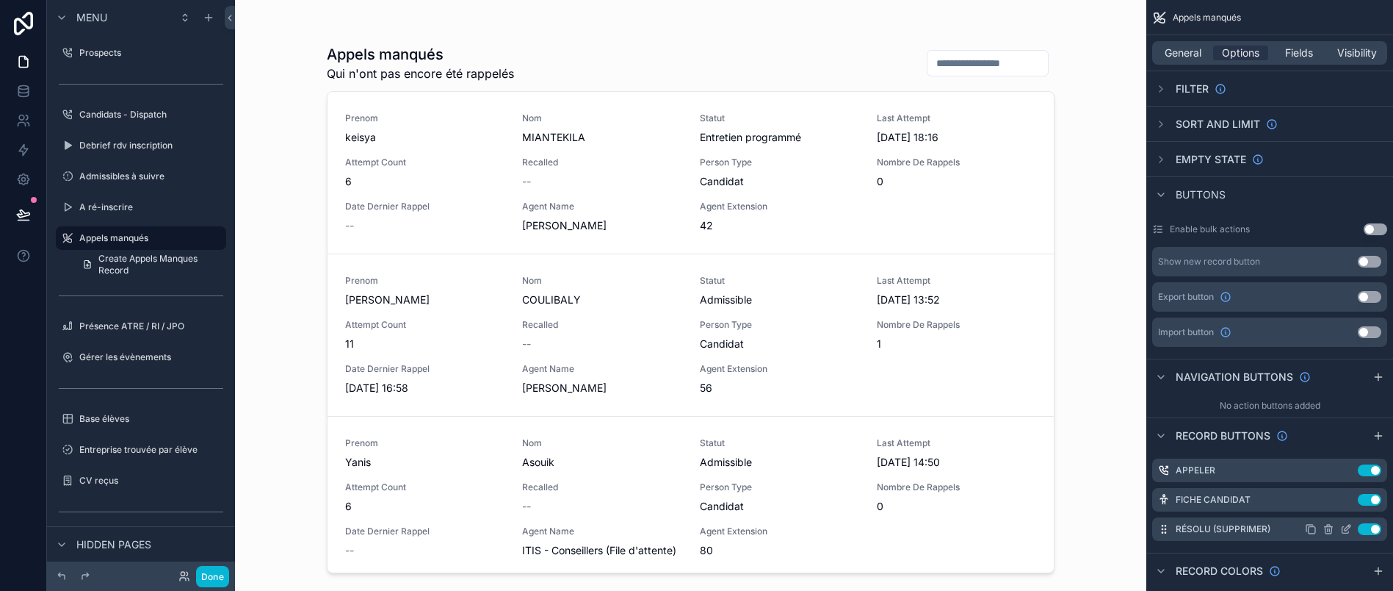
click at [1352, 523] on icon "scrollable content" at bounding box center [1346, 529] width 12 height 12
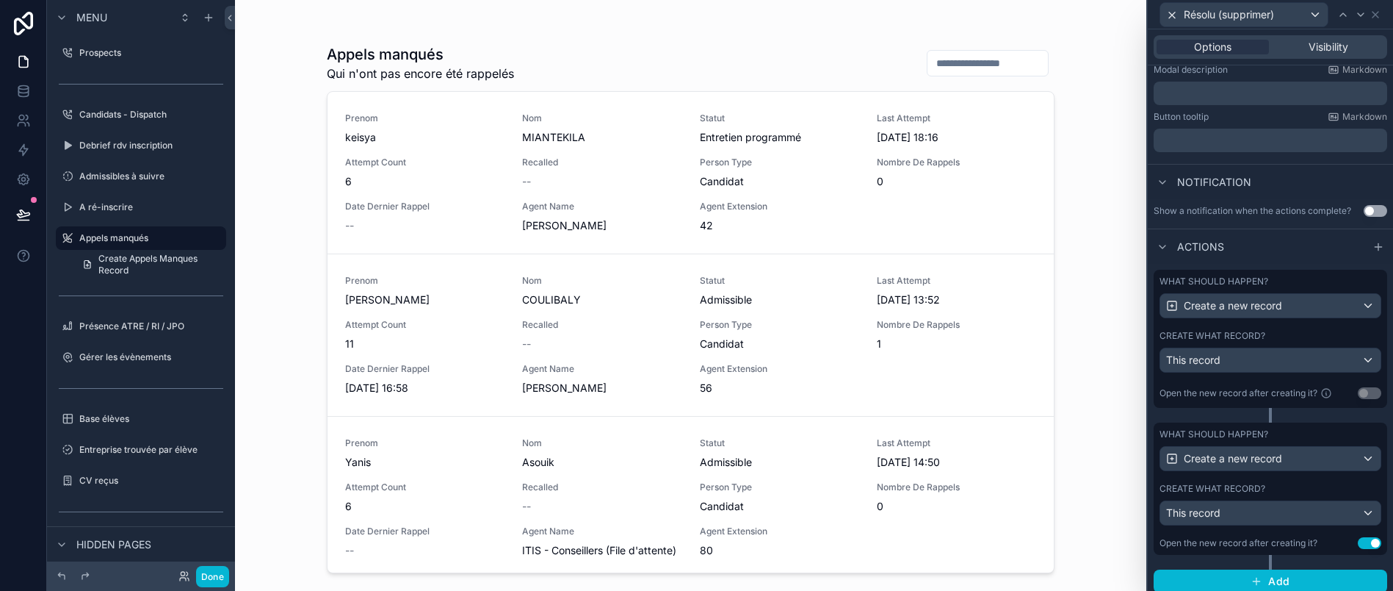
scroll to position [288, 0]
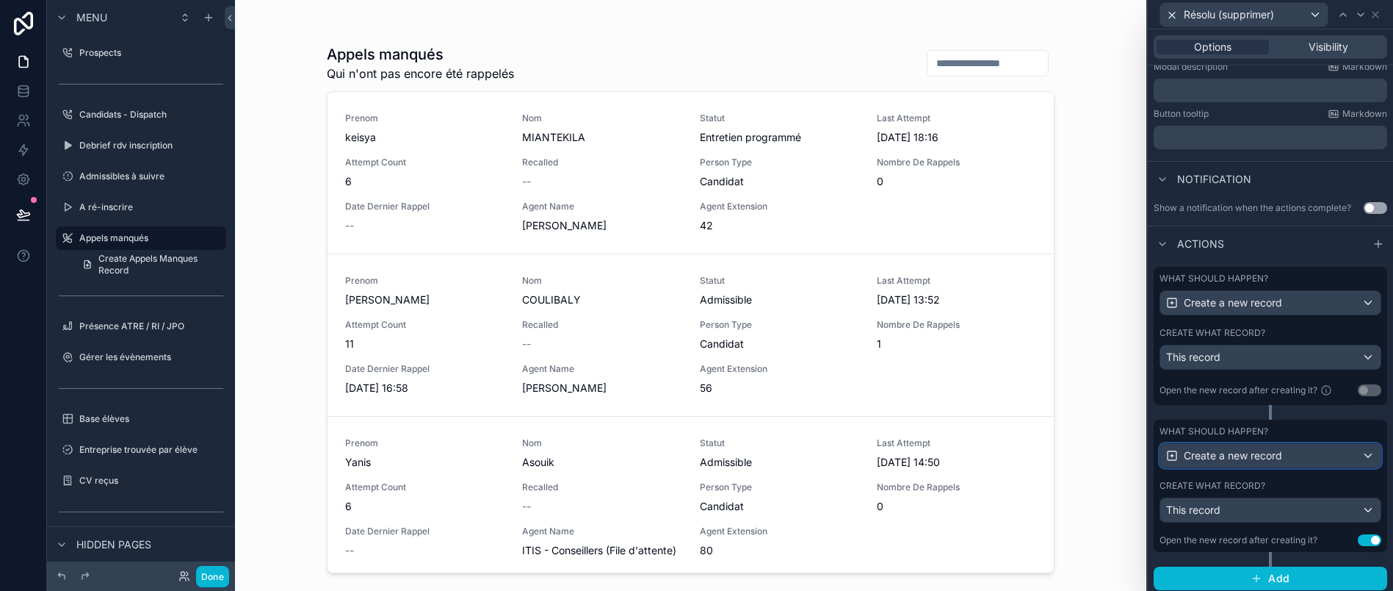
click at [1277, 463] on span "Create a new record" at bounding box center [1233, 455] width 98 height 15
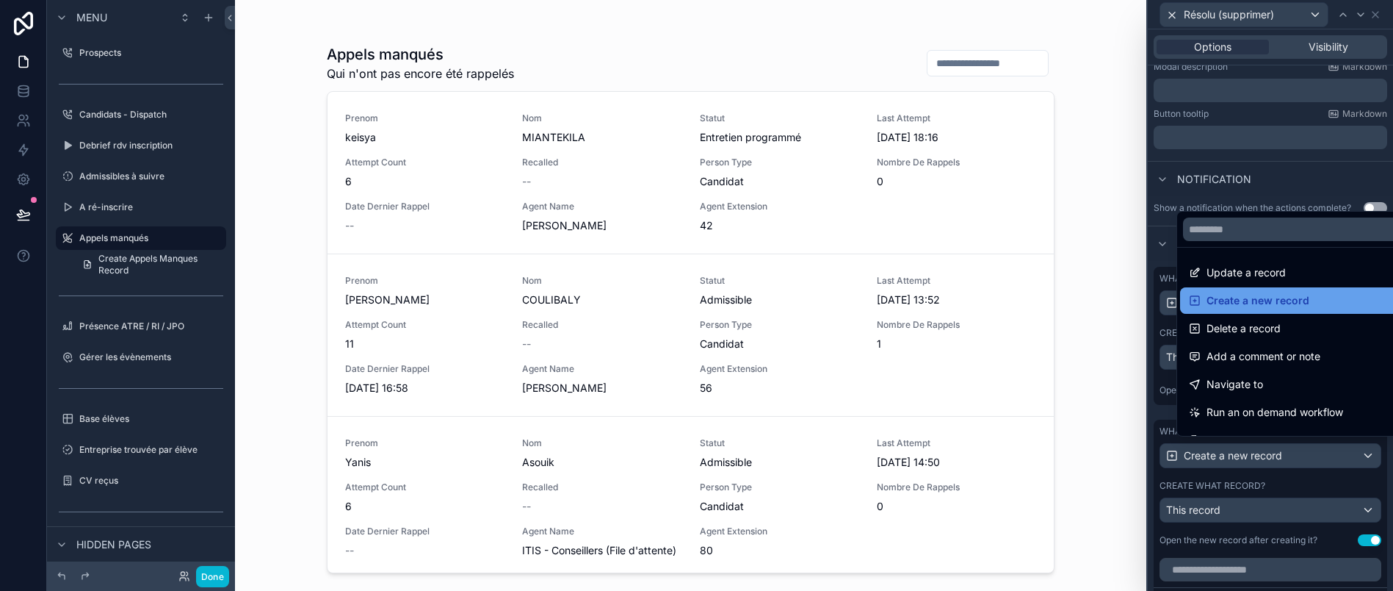
click at [1277, 309] on span "Create a new record" at bounding box center [1258, 301] width 103 height 18
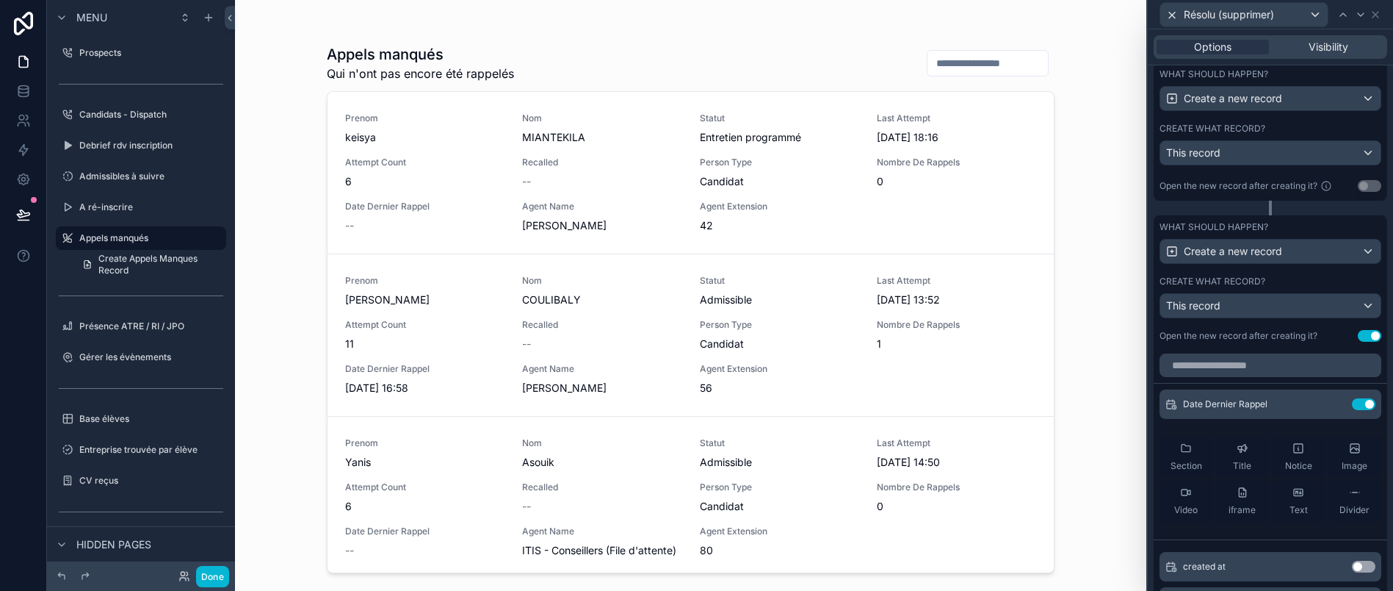
scroll to position [464, 0]
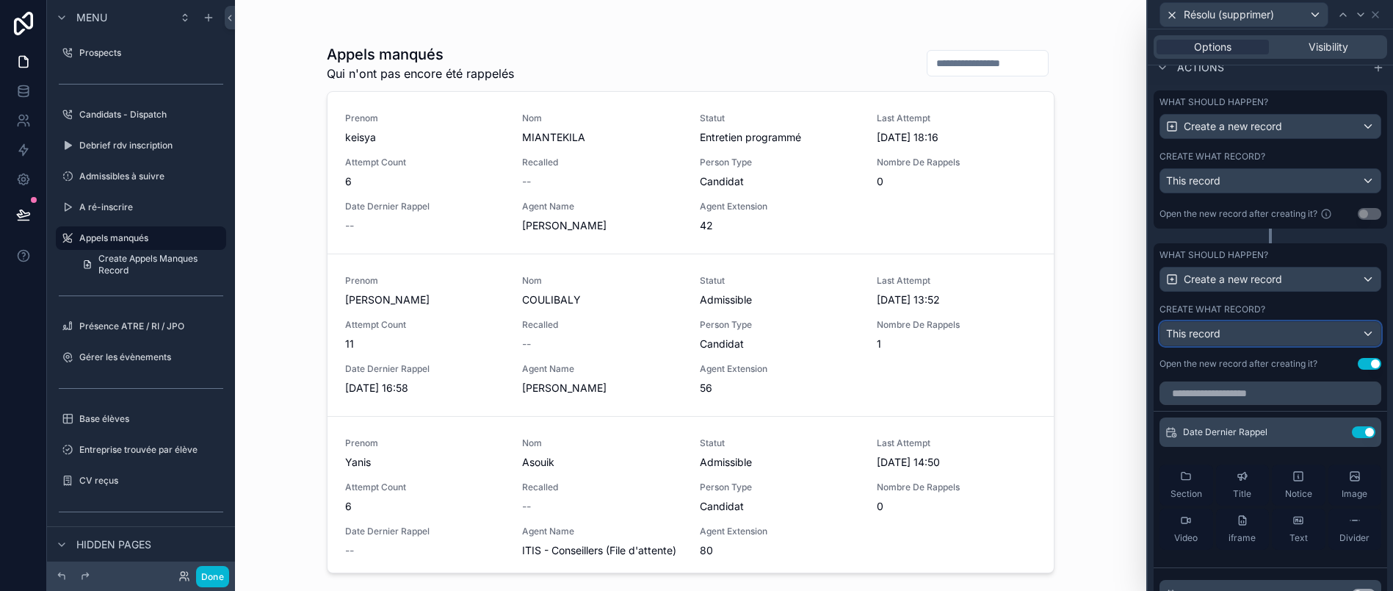
click at [1294, 345] on div "This record" at bounding box center [1271, 334] width 220 height 24
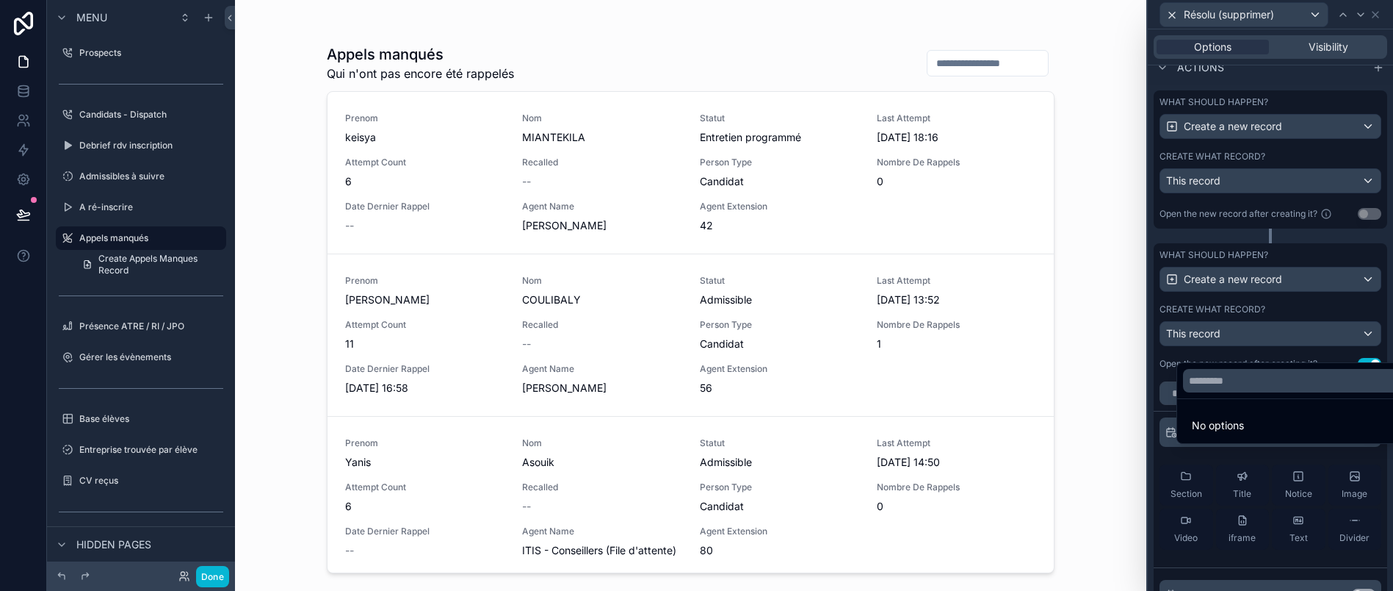
click at [1294, 346] on div at bounding box center [1270, 295] width 245 height 591
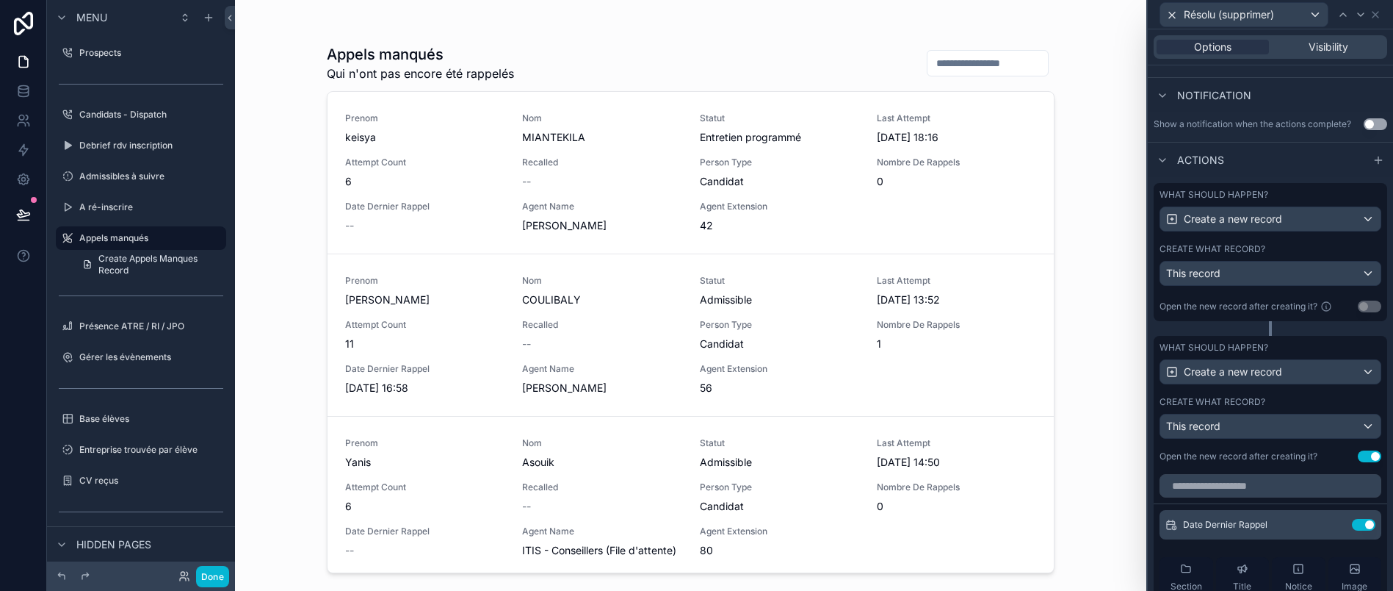
scroll to position [360, 0]
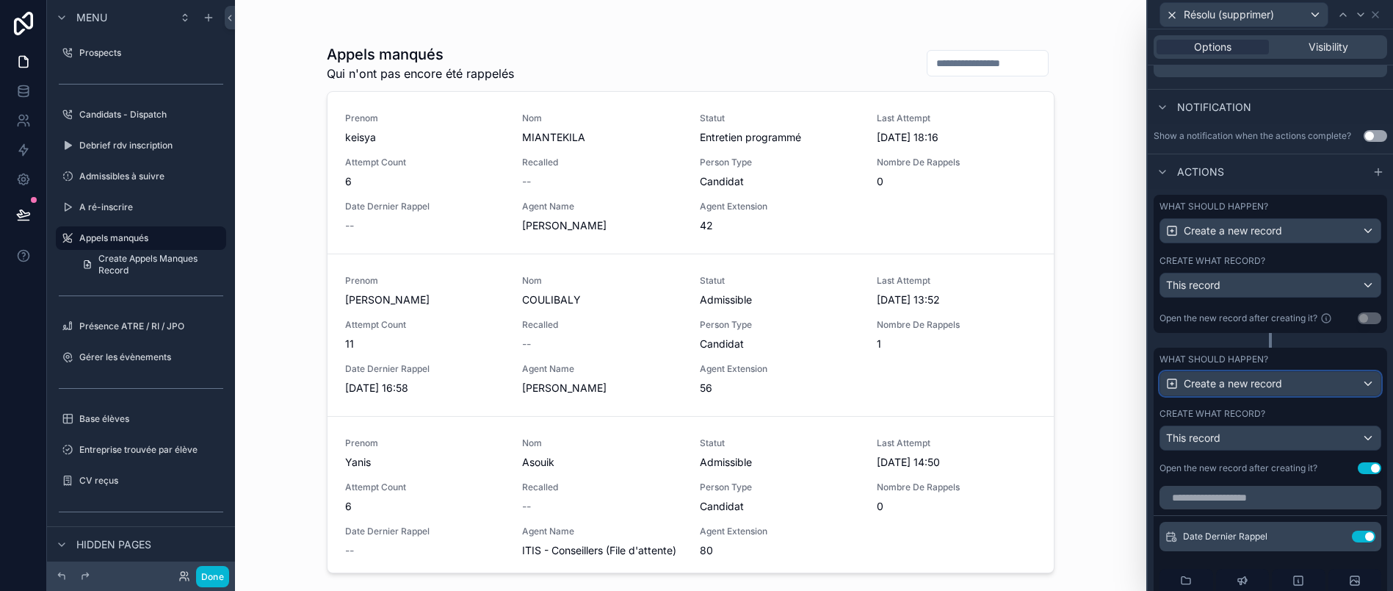
click at [1321, 395] on div "Create a new record" at bounding box center [1271, 384] width 220 height 24
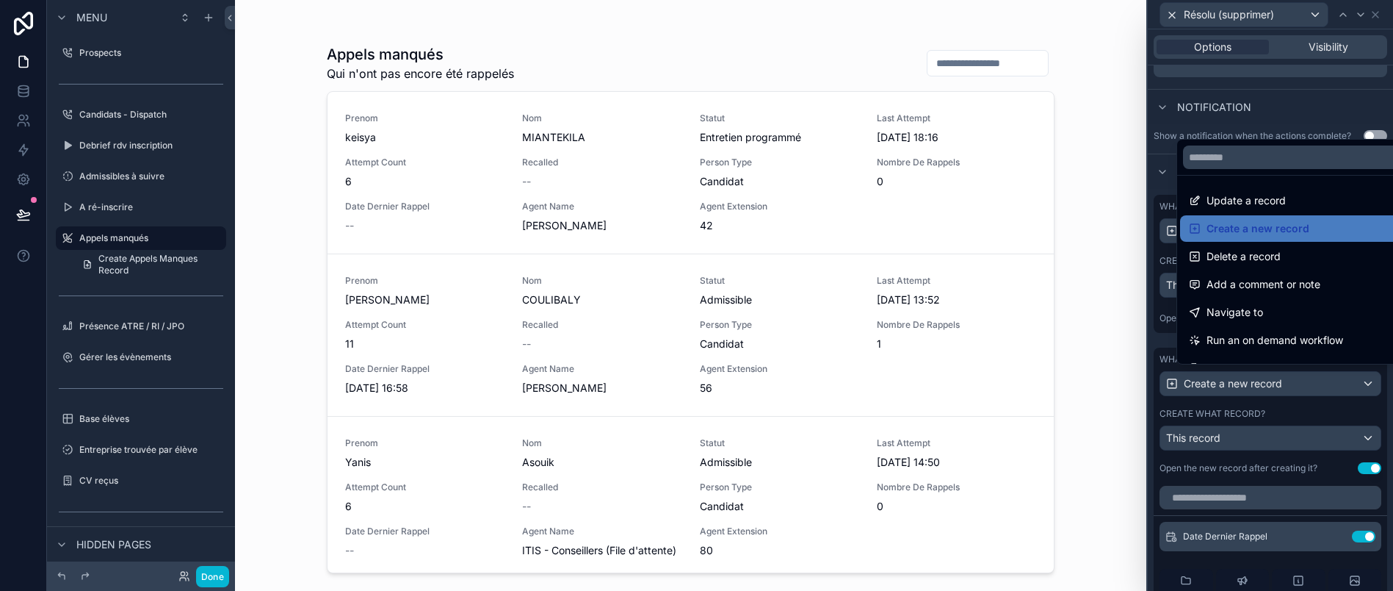
click at [1321, 400] on div at bounding box center [1270, 295] width 245 height 591
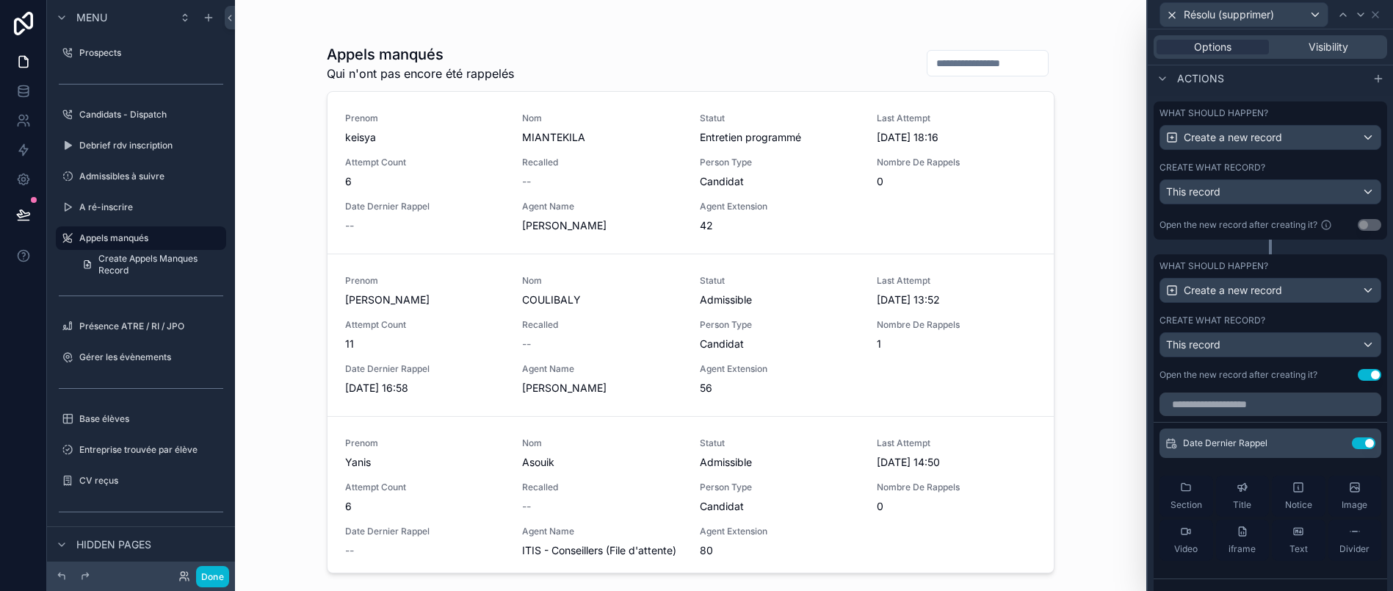
scroll to position [450, 0]
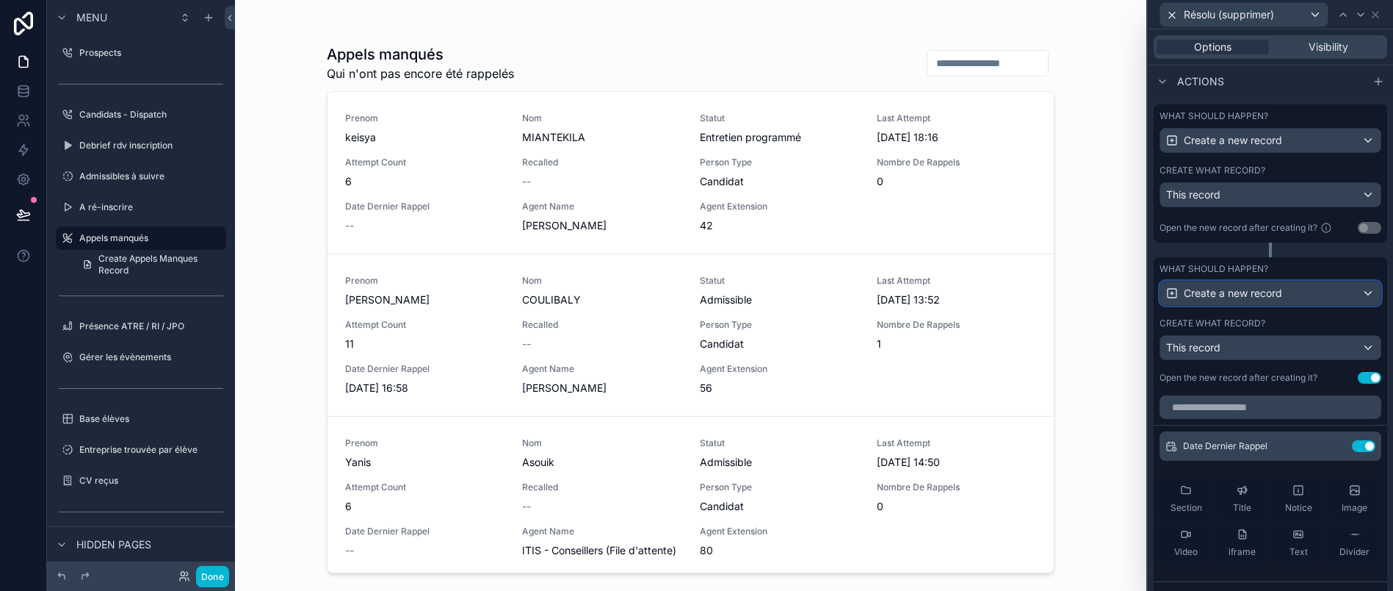
click at [1294, 292] on div "Create a new record" at bounding box center [1271, 293] width 220 height 24
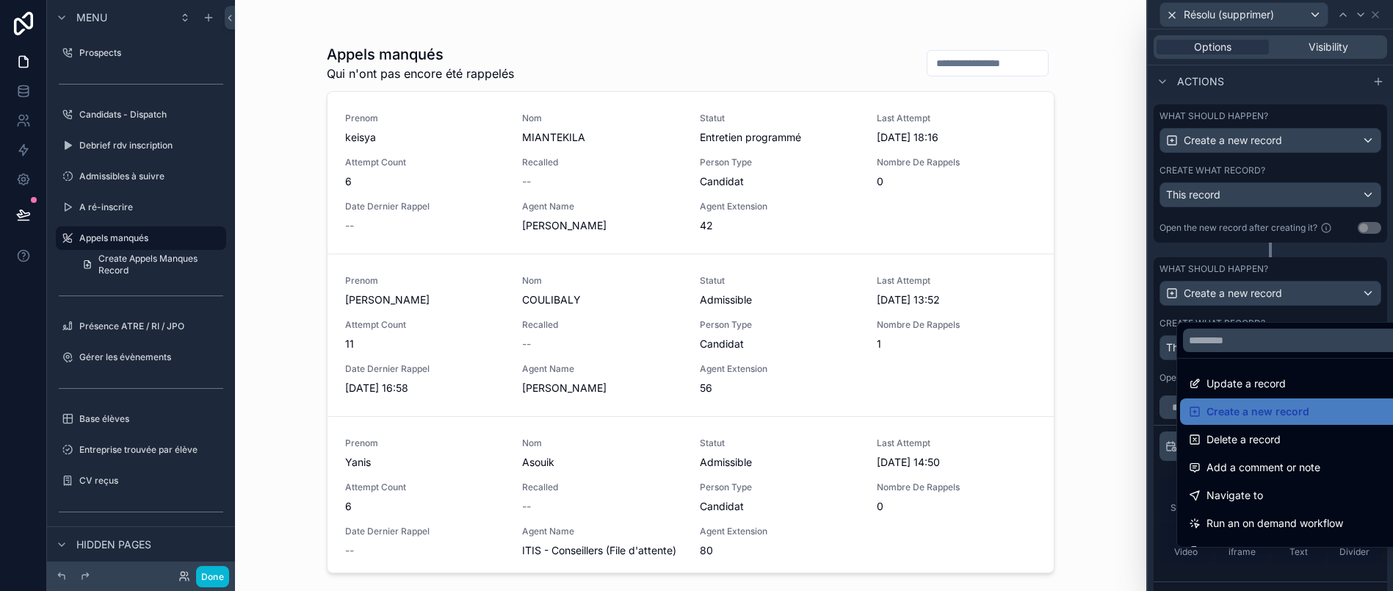
click at [1294, 292] on div at bounding box center [1270, 295] width 245 height 591
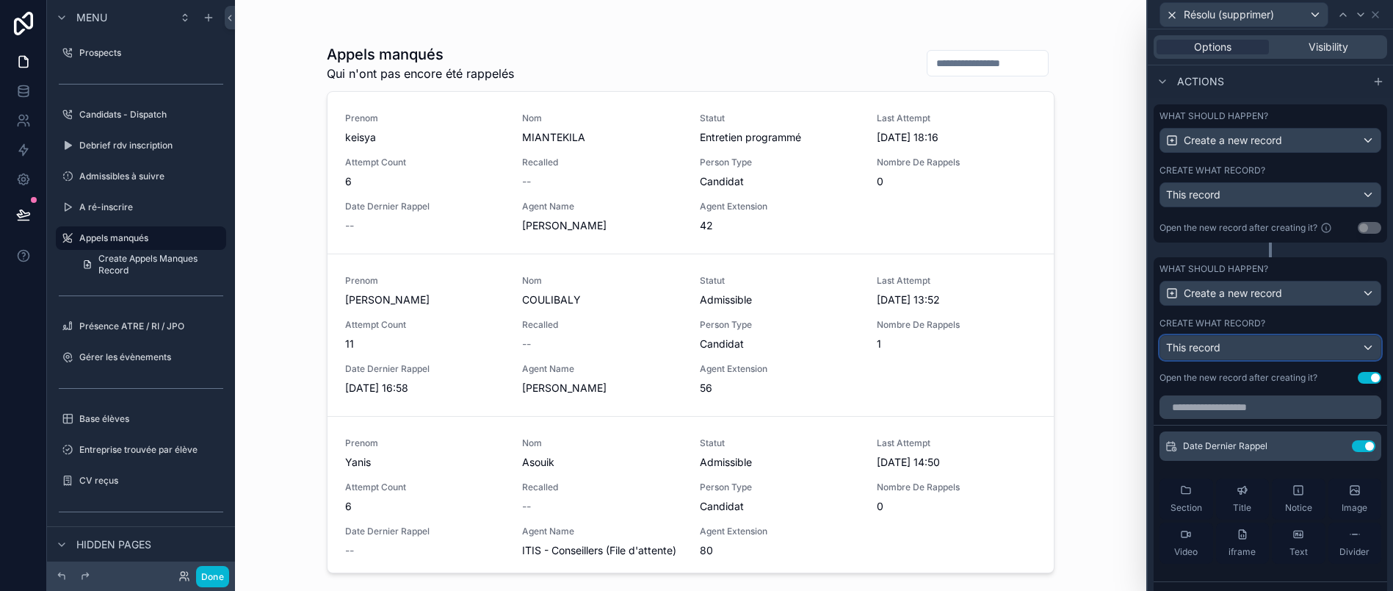
click at [1304, 359] on div "This record" at bounding box center [1271, 348] width 220 height 24
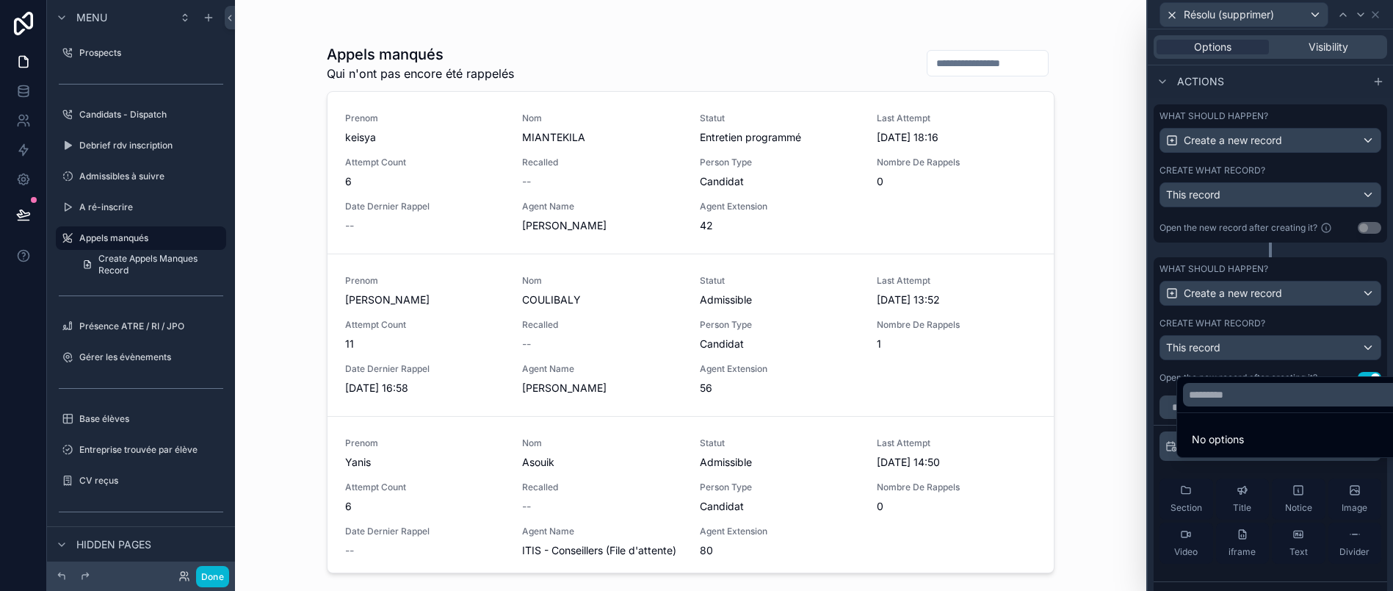
click at [1307, 357] on div at bounding box center [1270, 295] width 245 height 591
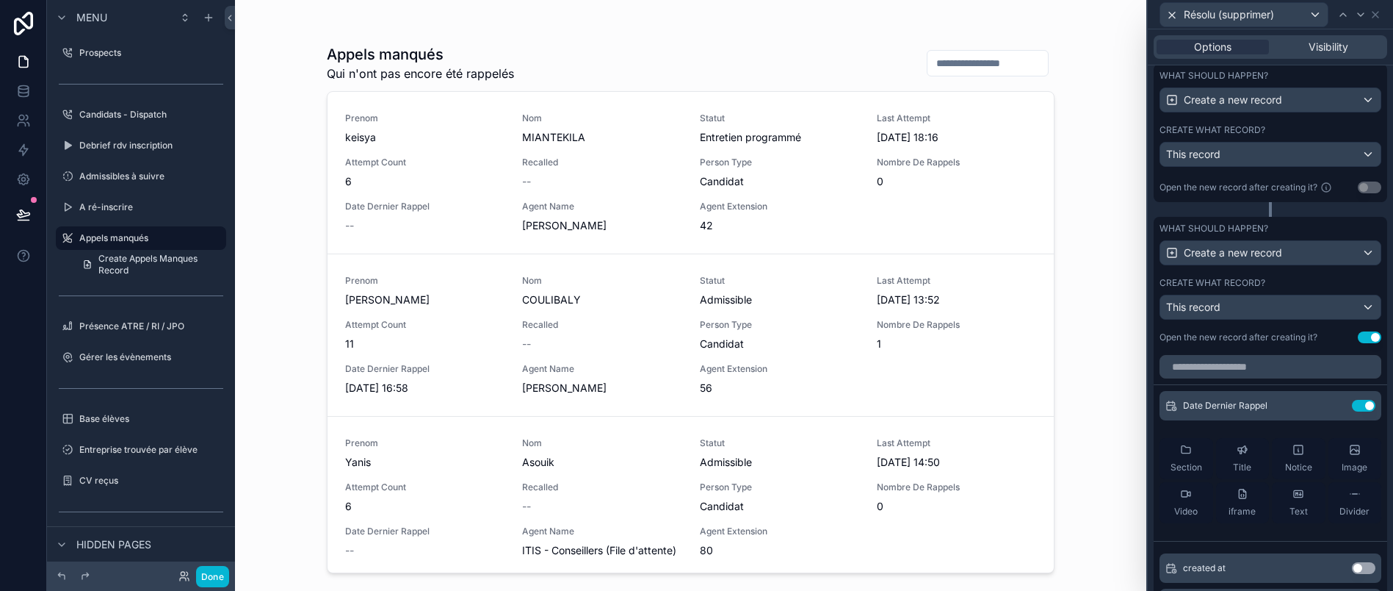
scroll to position [627, 0]
